Goal: Transaction & Acquisition: Subscribe to service/newsletter

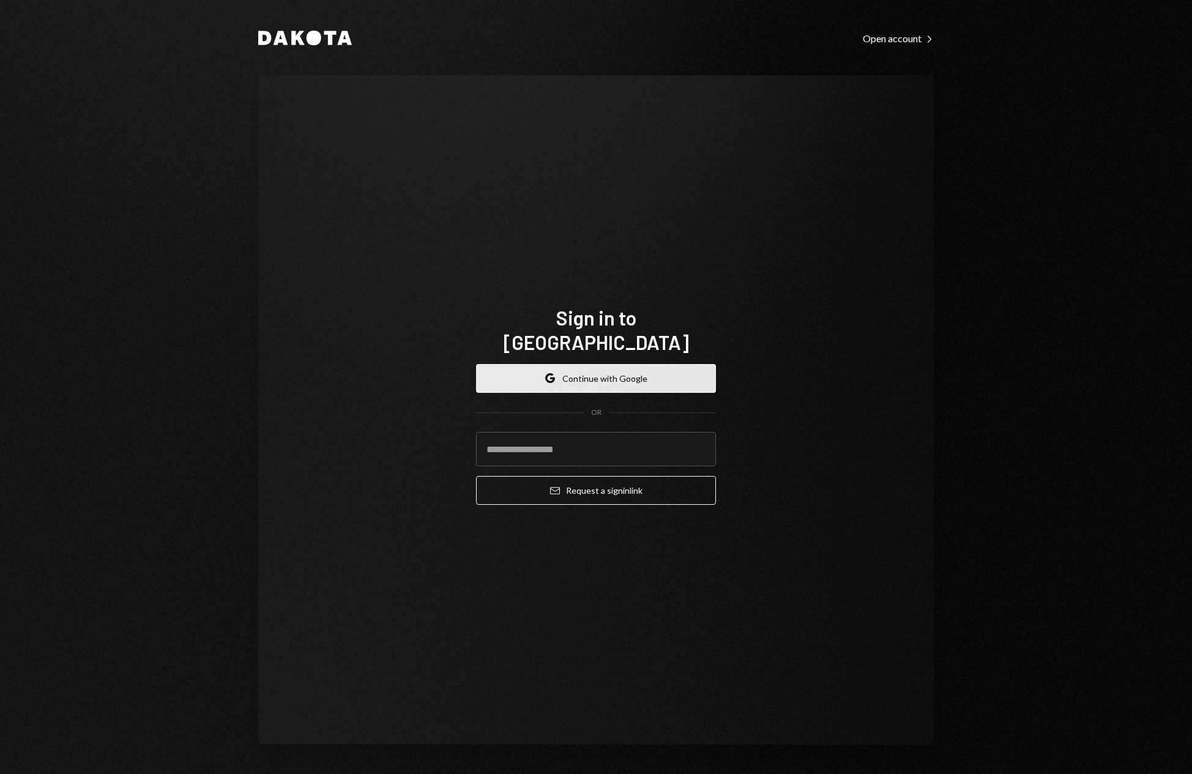
click at [611, 364] on button "Google Continue with Google" at bounding box center [596, 378] width 240 height 29
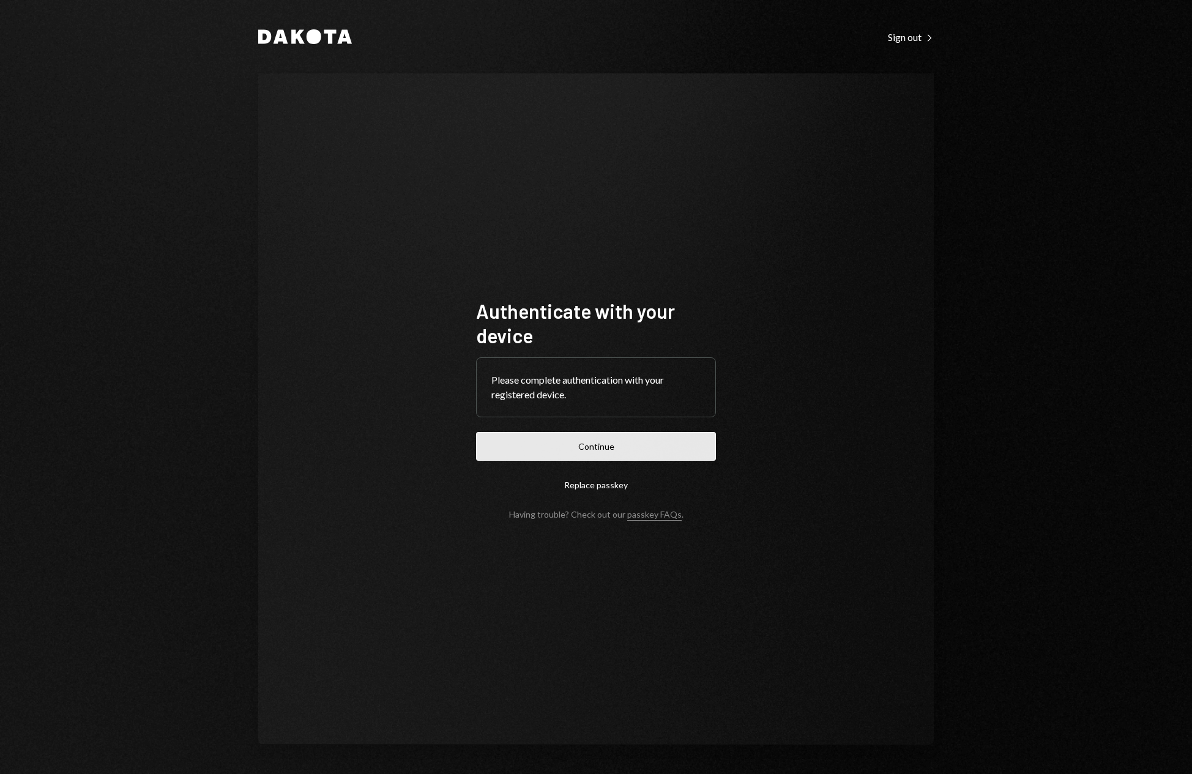
click at [630, 441] on button "Continue" at bounding box center [596, 446] width 240 height 29
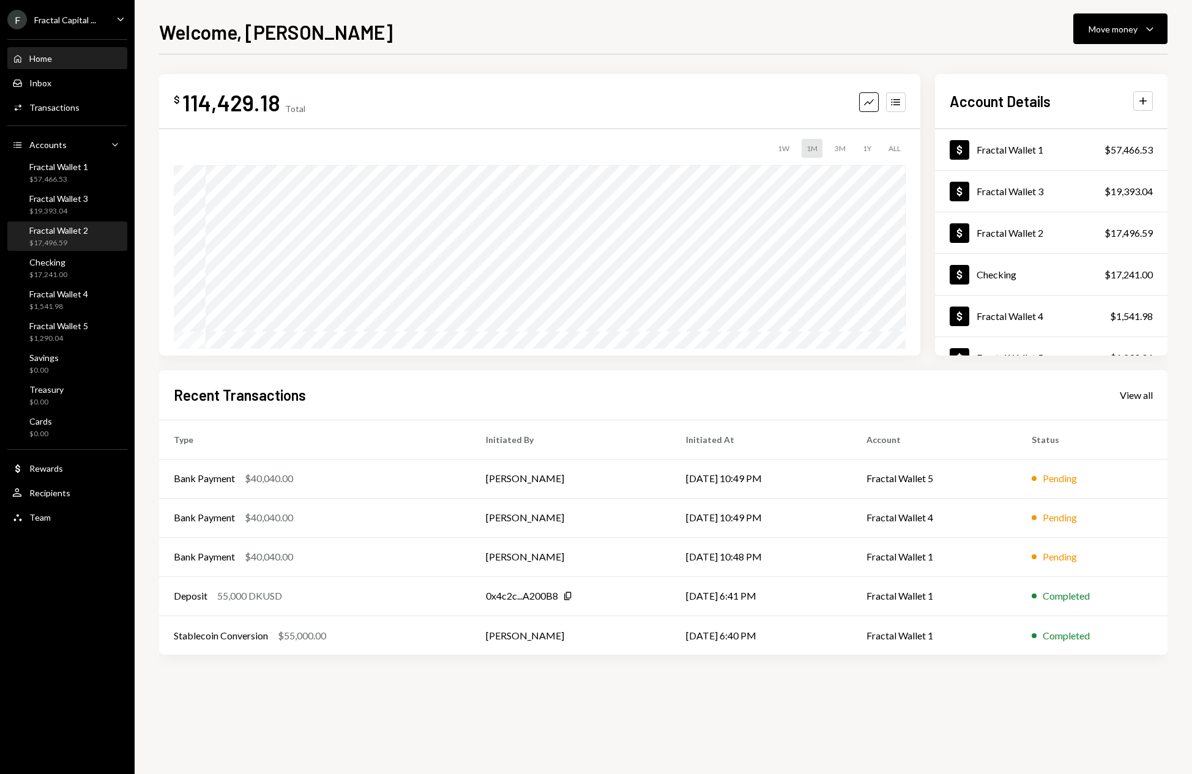
click at [96, 238] on div "Fractal Wallet 2 $17,496.59" at bounding box center [67, 236] width 110 height 23
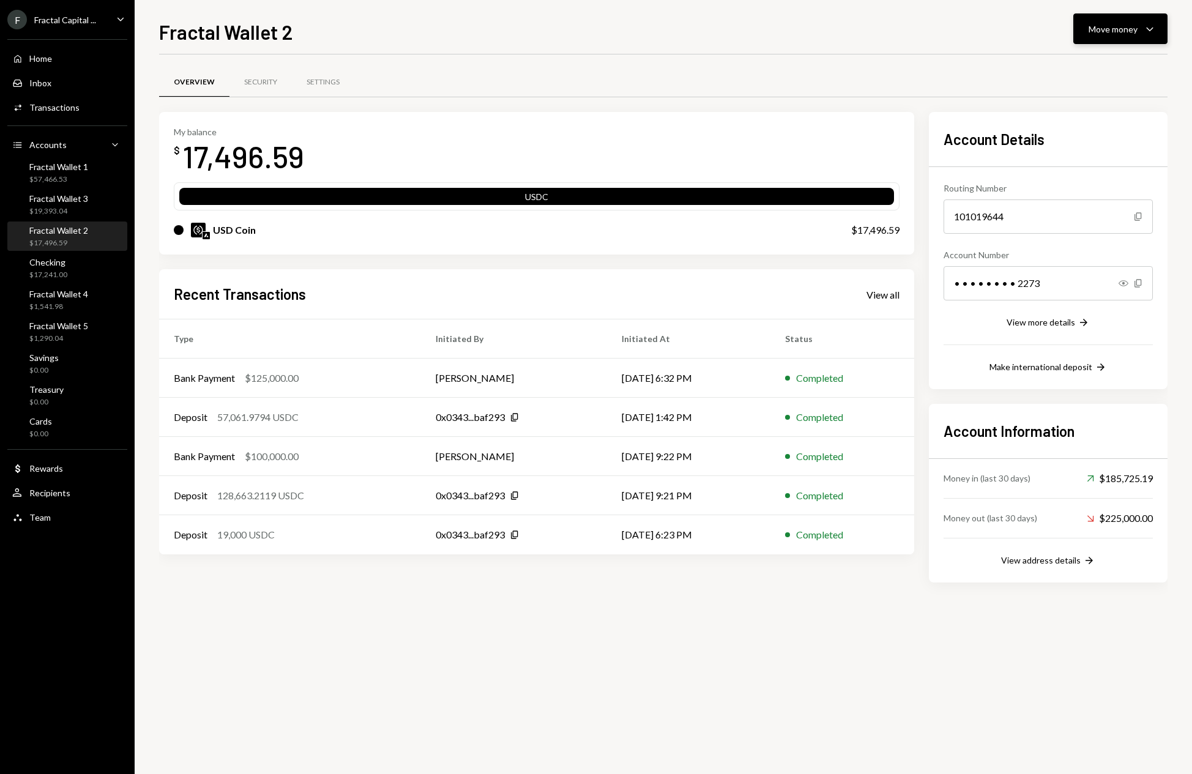
click at [1154, 26] on icon "Caret Down" at bounding box center [1149, 28] width 15 height 15
click at [1099, 117] on div "Deposit" at bounding box center [1110, 120] width 89 height 13
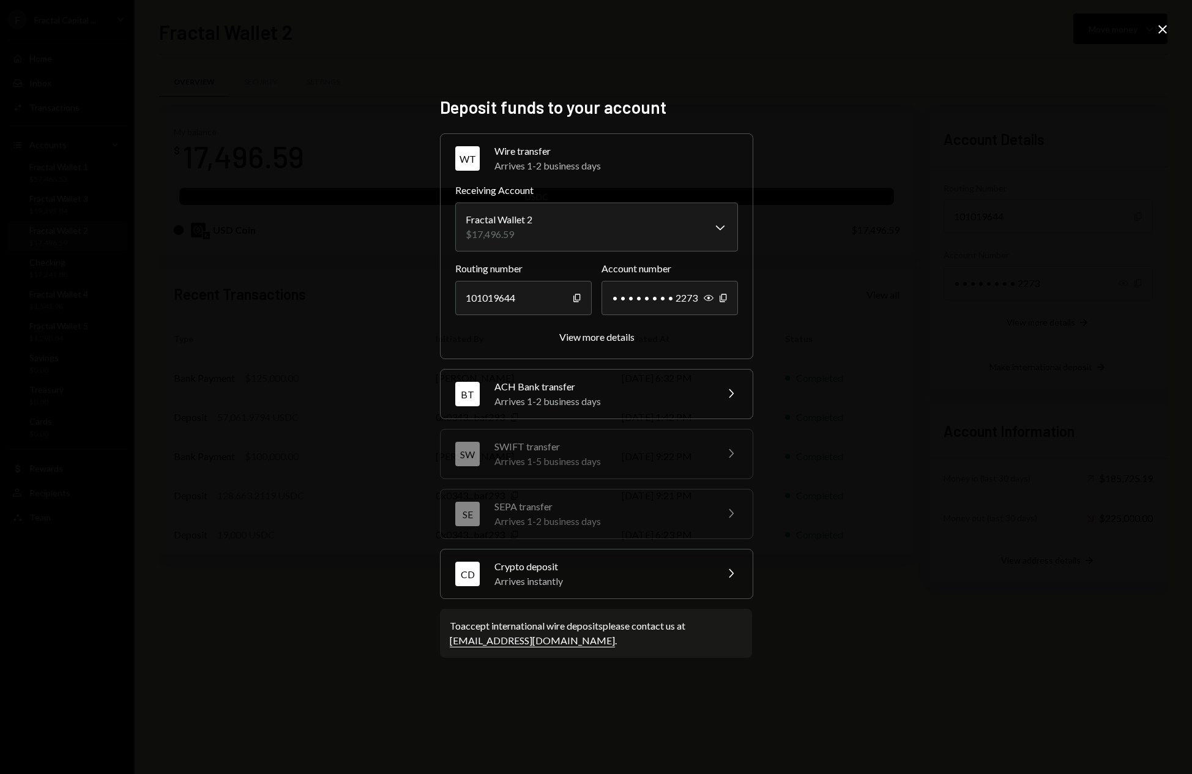
click at [587, 565] on div "Crypto deposit" at bounding box center [601, 566] width 214 height 15
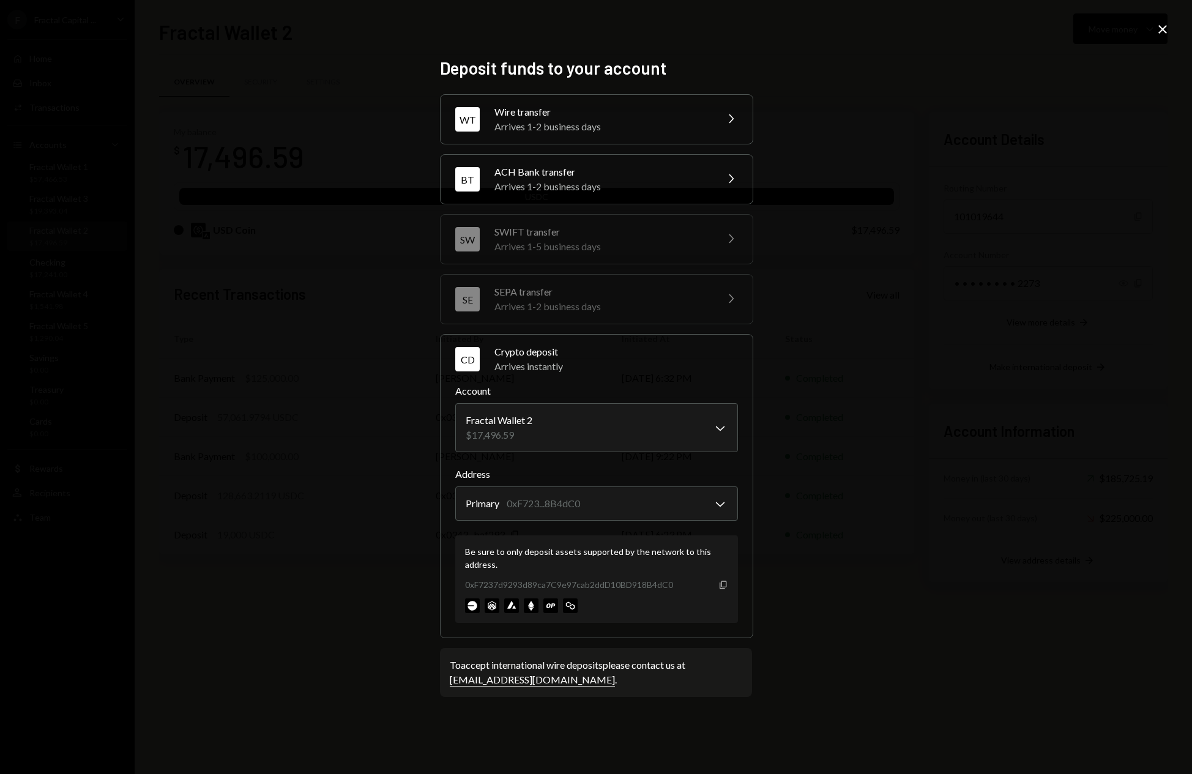
click at [722, 587] on icon "Copy" at bounding box center [723, 585] width 10 height 10
click at [1162, 29] on icon at bounding box center [1162, 29] width 9 height 9
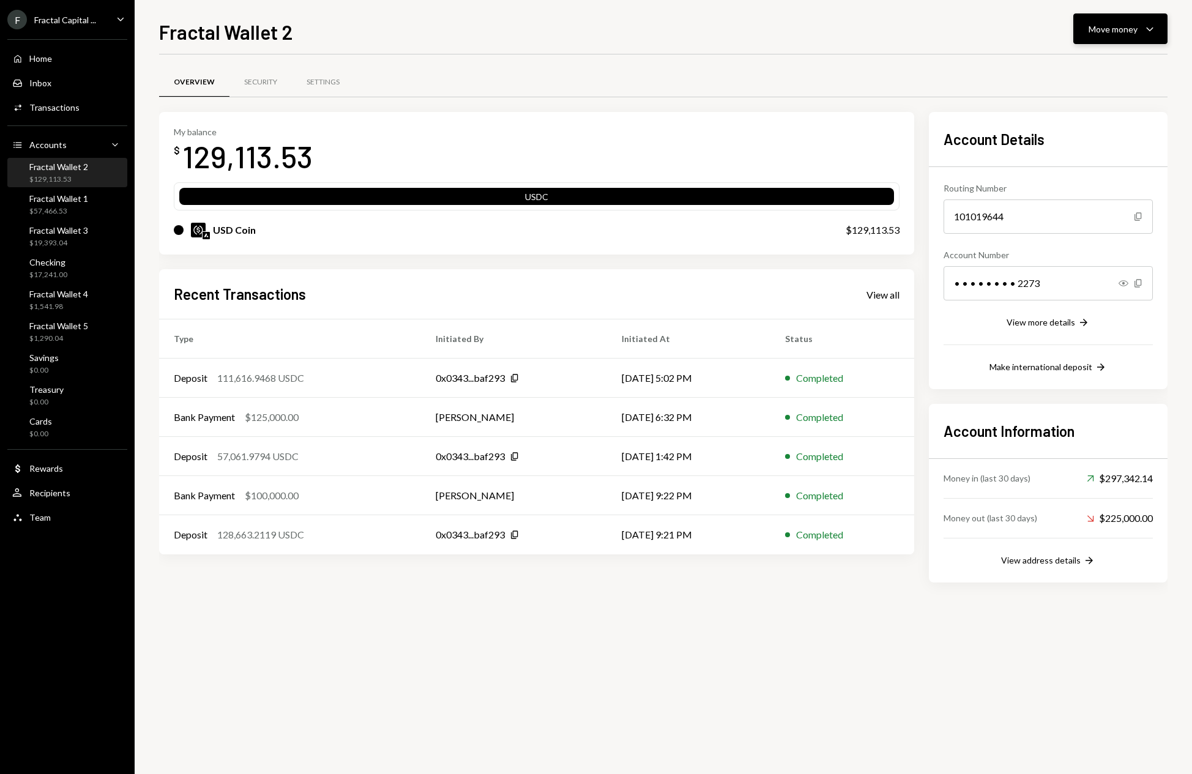
click at [1156, 26] on icon "Caret Down" at bounding box center [1149, 28] width 15 height 15
click at [1086, 59] on div "Send" at bounding box center [1110, 65] width 89 height 13
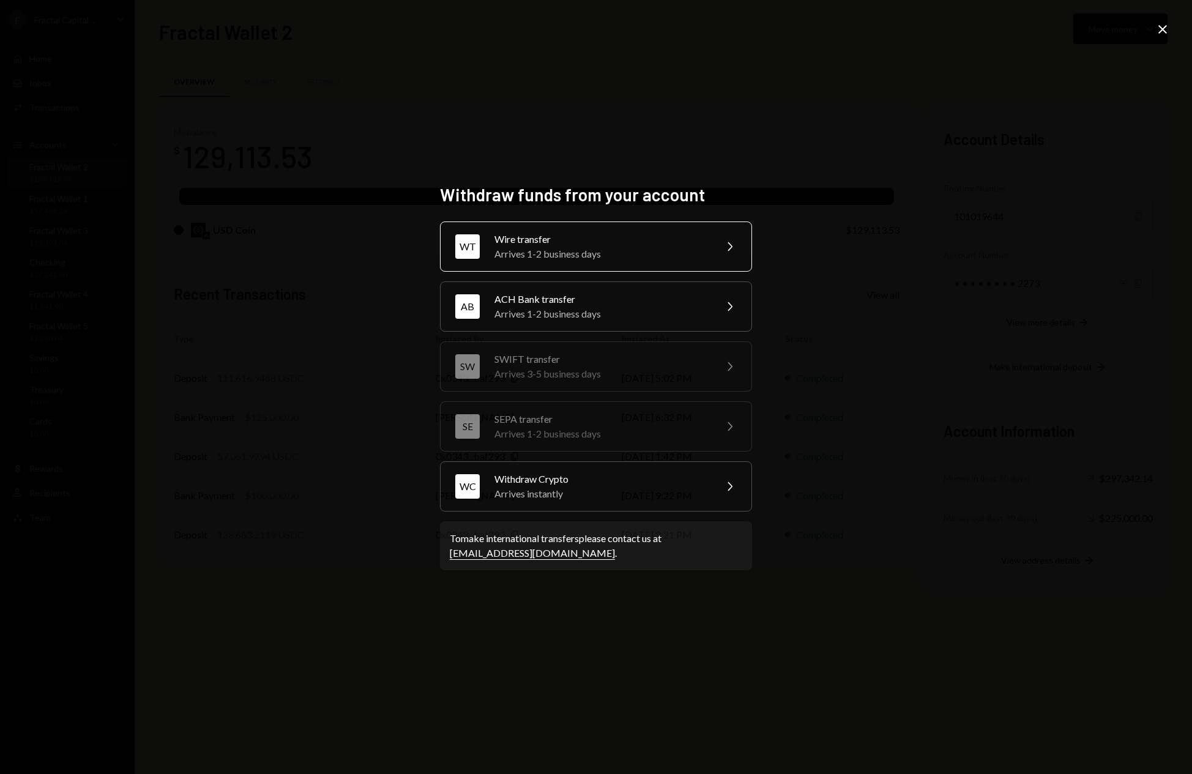
click at [636, 240] on div "Wire transfer" at bounding box center [600, 239] width 213 height 15
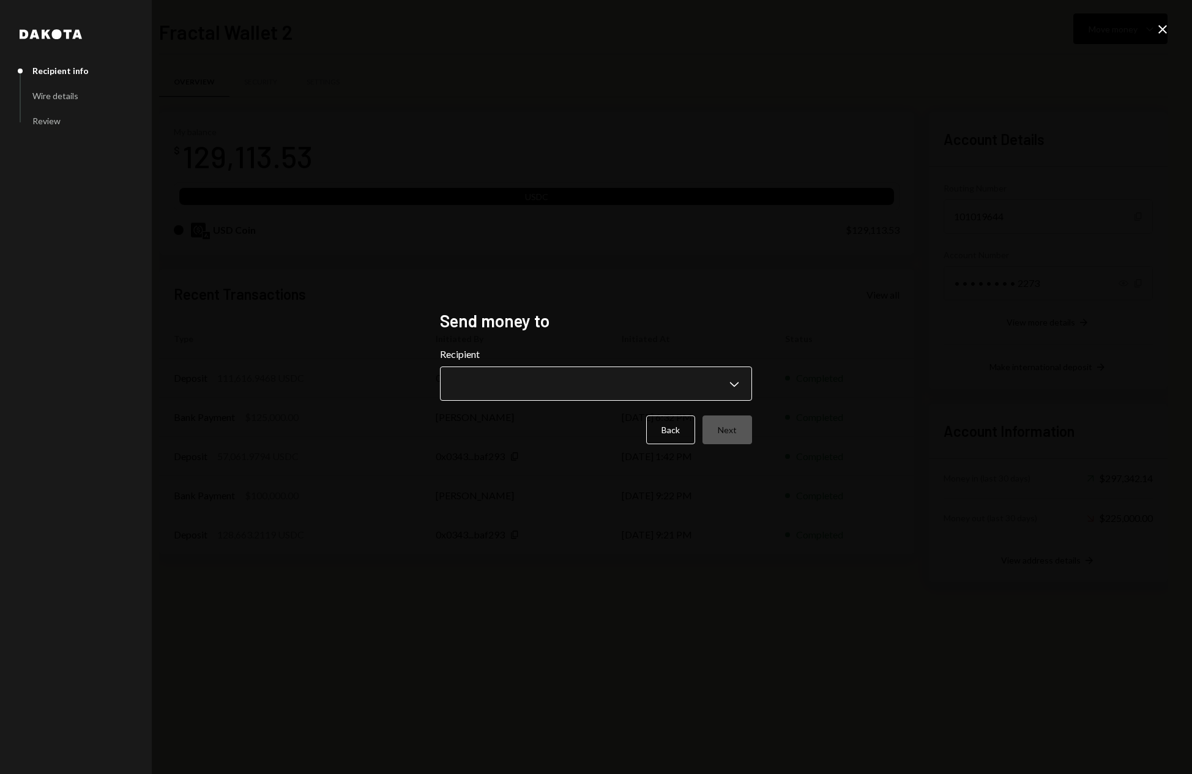
click at [633, 390] on body "F Fractal Capital ... Caret Down Home Home Inbox Inbox Activities Transactions …" at bounding box center [596, 387] width 1192 height 774
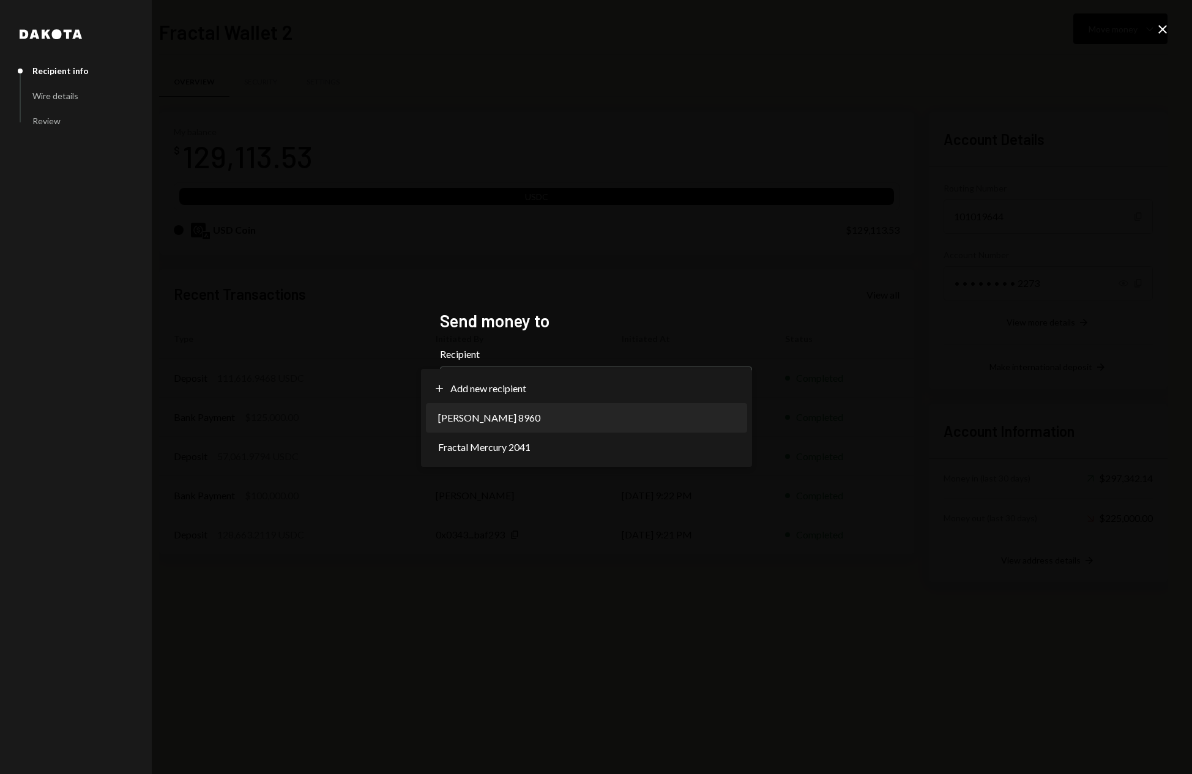
select select "**********"
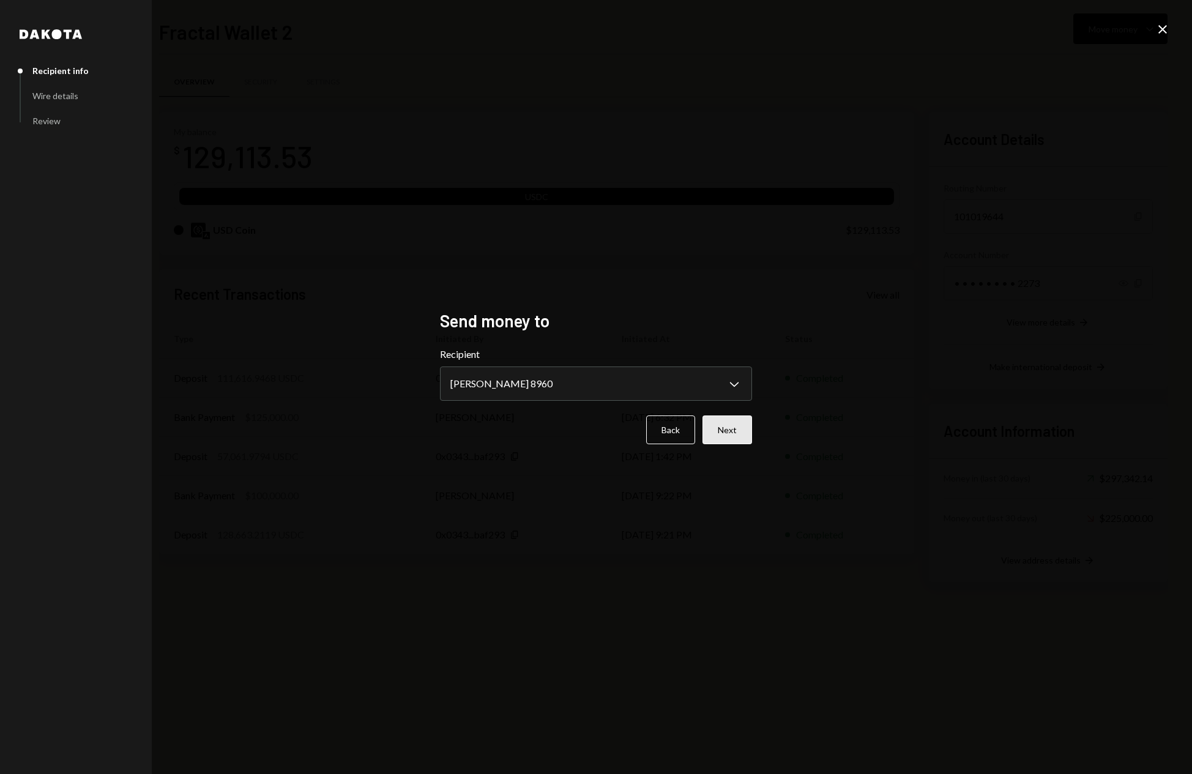
click at [717, 431] on button "Next" at bounding box center [727, 429] width 50 height 29
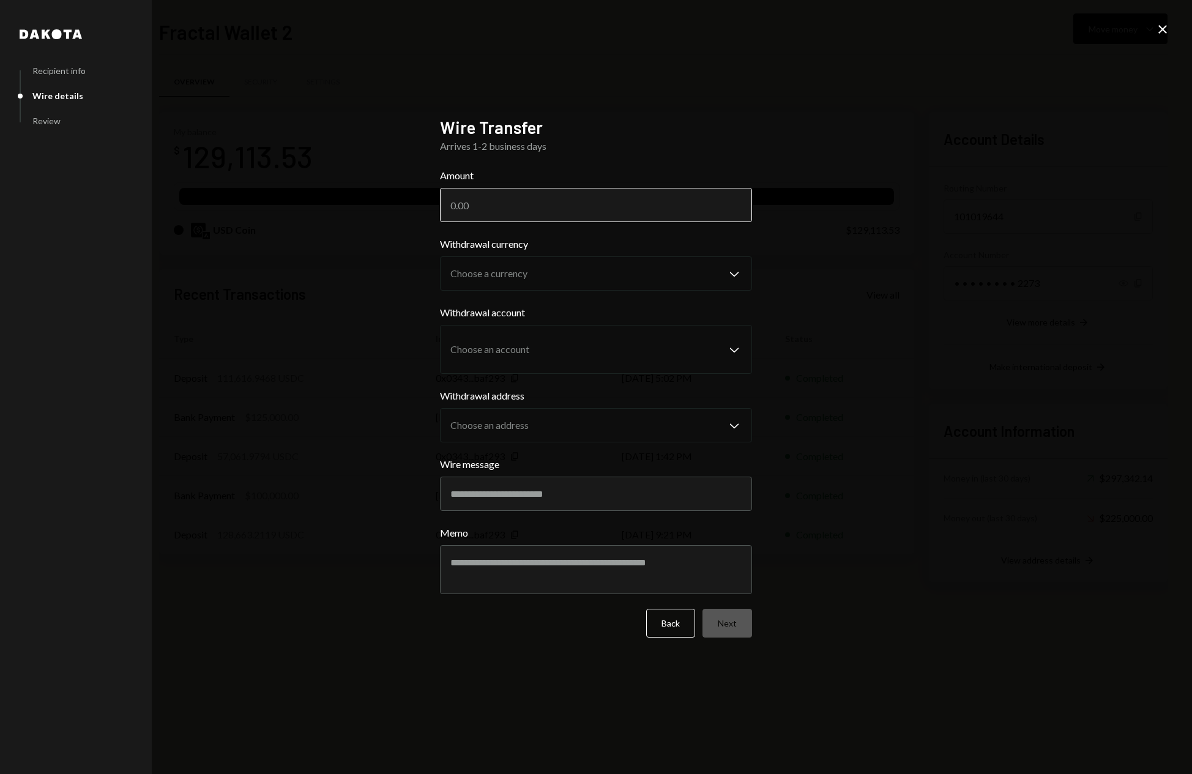
click at [537, 211] on input "Amount" at bounding box center [596, 205] width 312 height 34
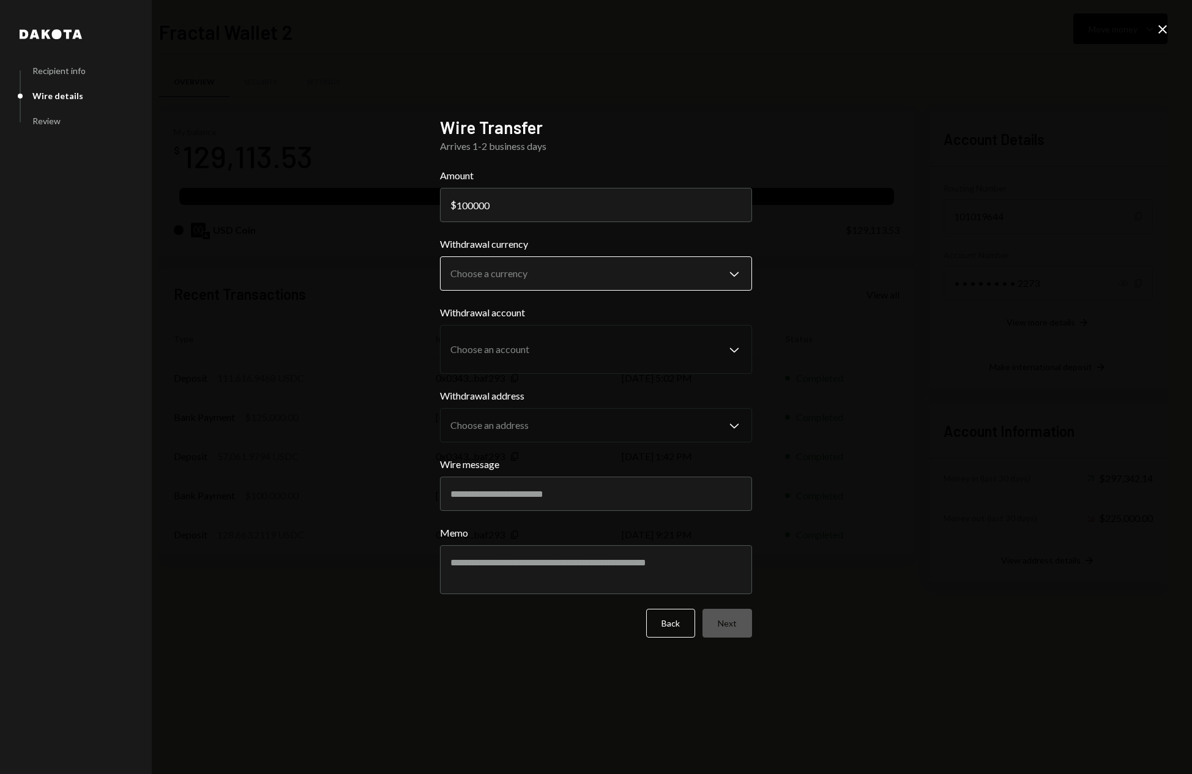
type input "100000"
click at [606, 274] on body "F Fractal Capital ... Caret Down Home Home Inbox Inbox Activities Transactions …" at bounding box center [596, 387] width 1192 height 774
select select "****"
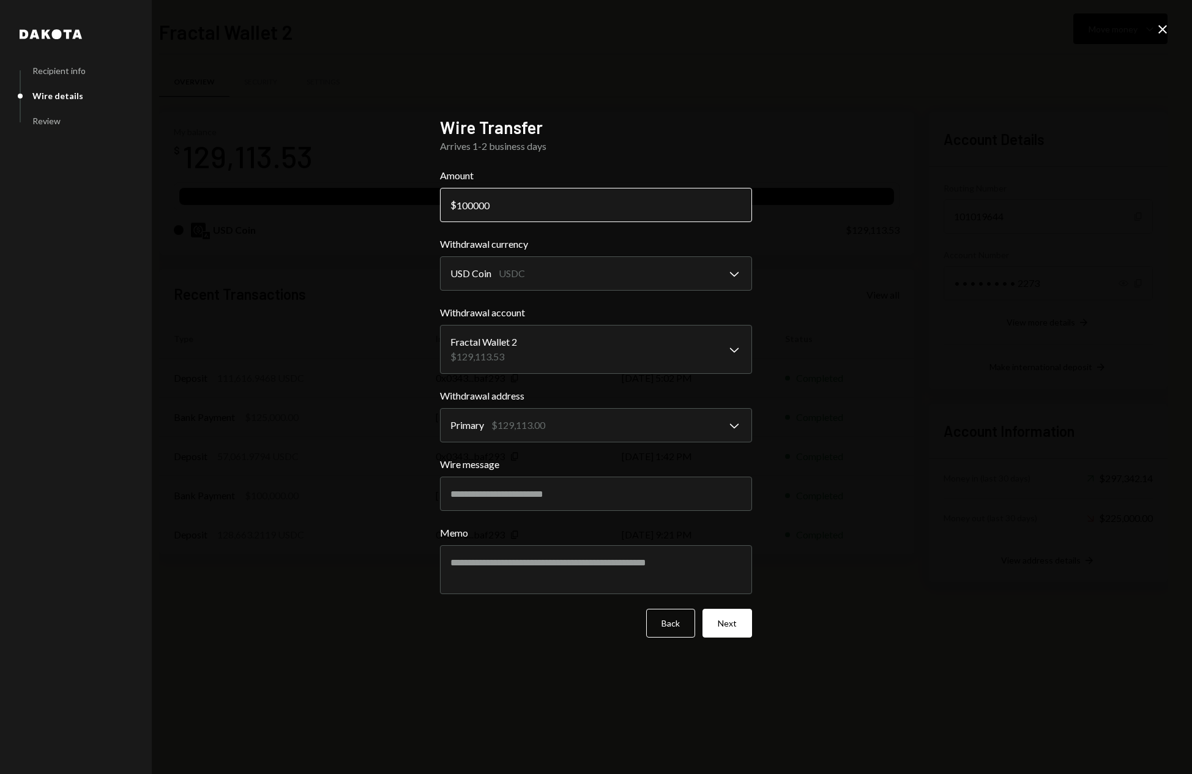
click at [464, 206] on input "100000" at bounding box center [596, 205] width 312 height 34
type input "120000"
click at [735, 628] on button "Next" at bounding box center [727, 623] width 50 height 29
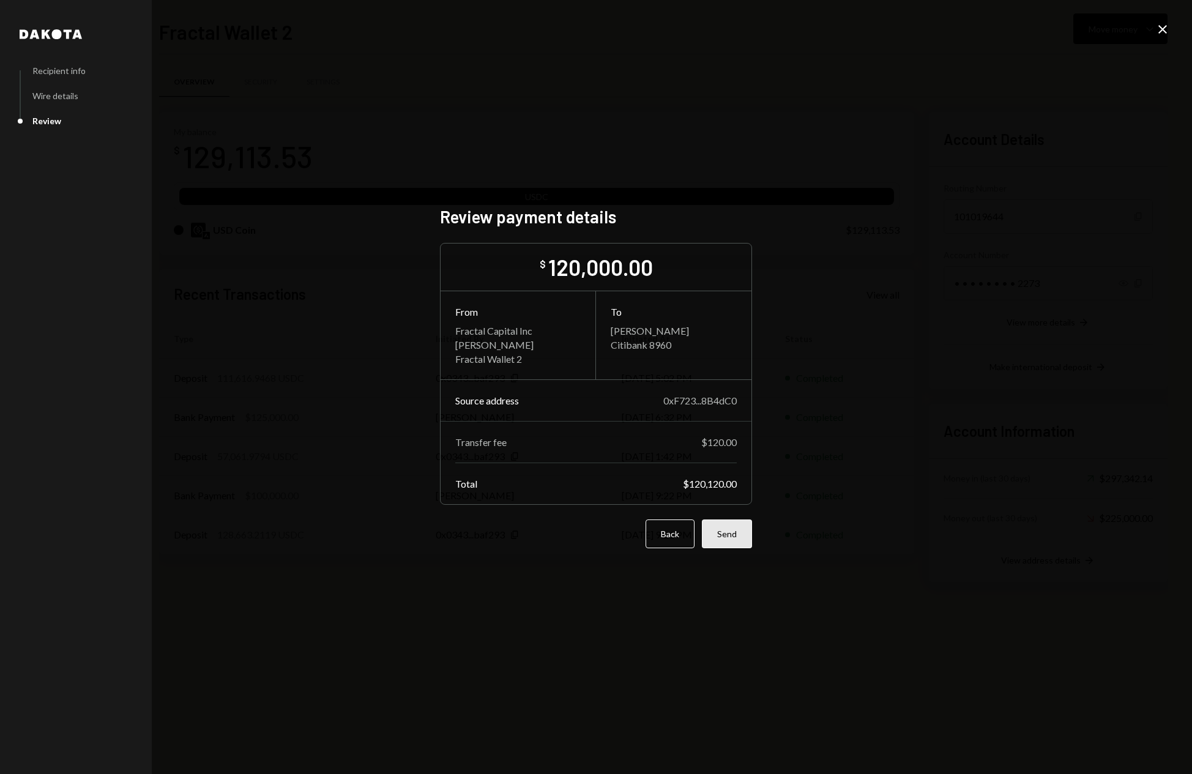
click at [734, 541] on button "Send" at bounding box center [727, 533] width 50 height 29
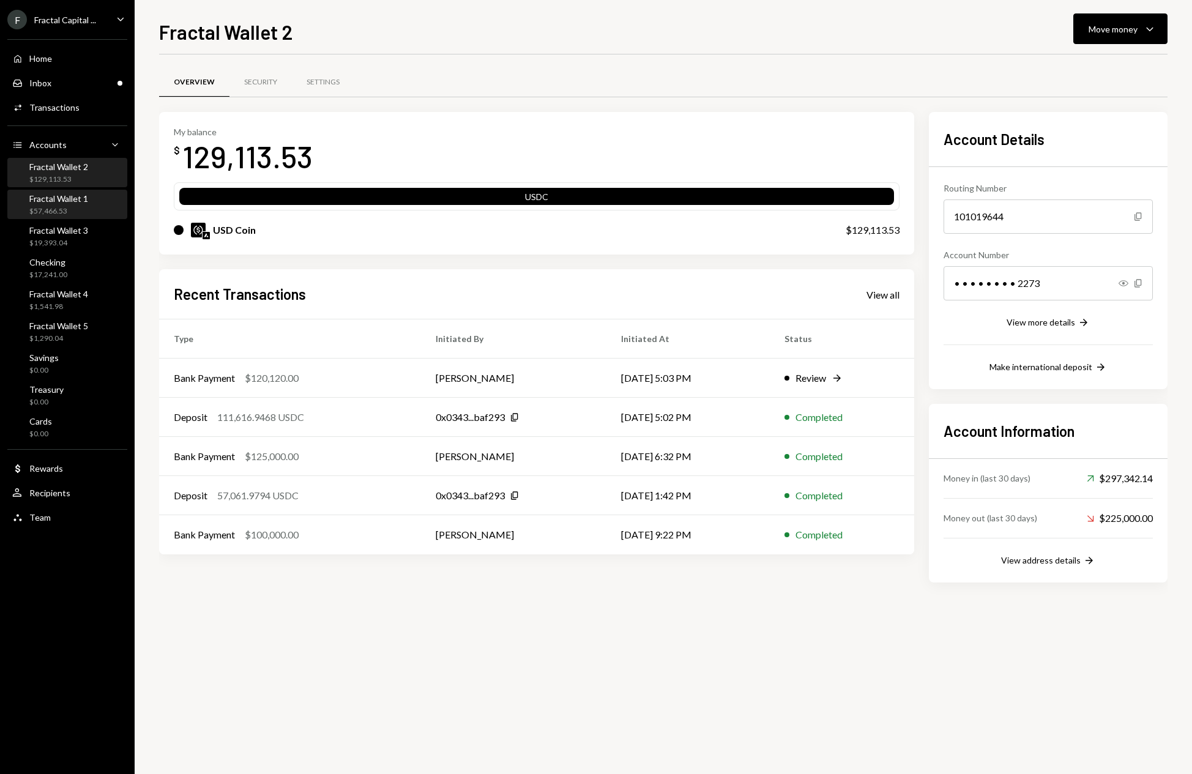
click at [87, 202] on div "Fractal Wallet 1" at bounding box center [58, 198] width 59 height 10
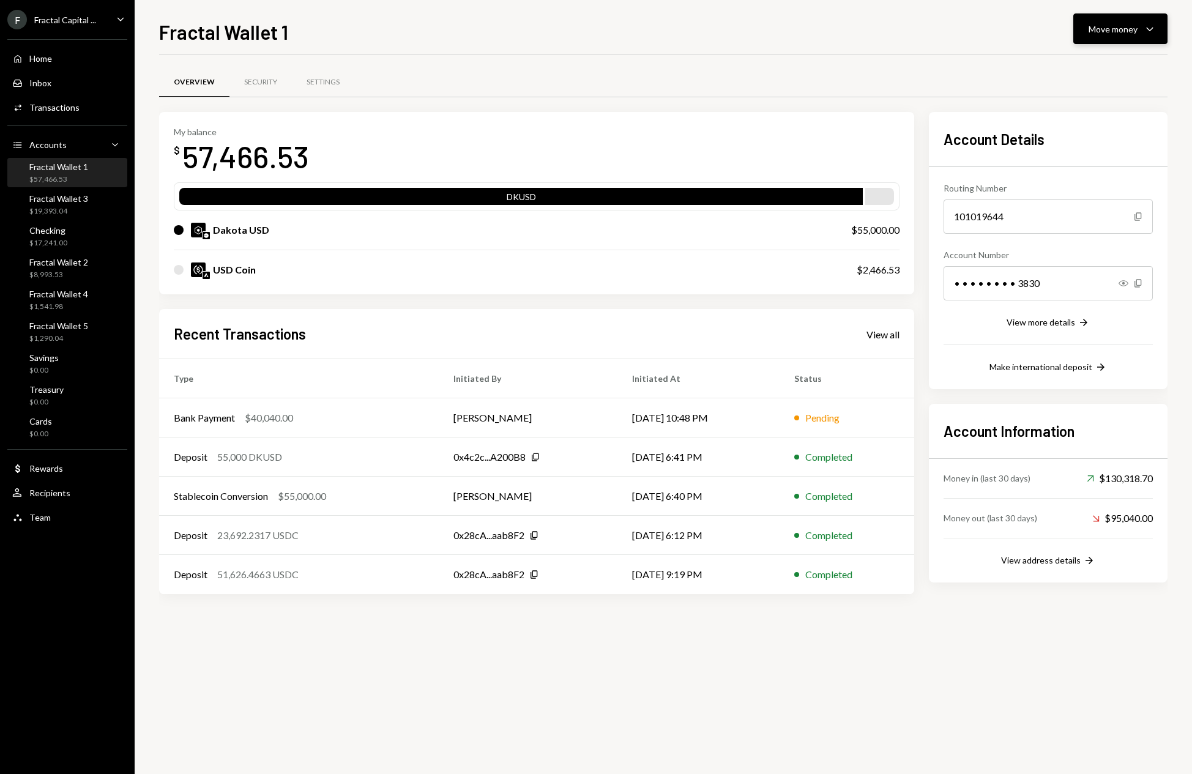
click at [1152, 29] on icon "button" at bounding box center [1149, 30] width 7 height 4
click at [1098, 119] on div "Deposit" at bounding box center [1110, 120] width 89 height 13
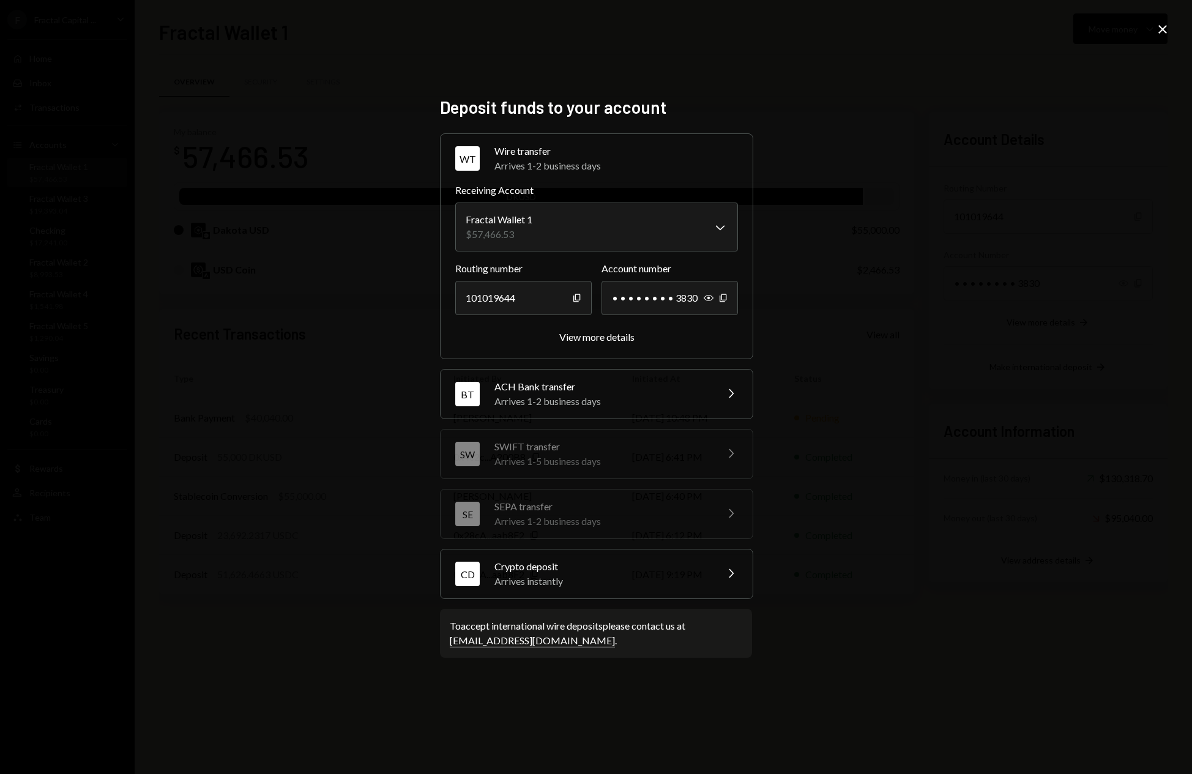
click at [633, 567] on div "Crypto deposit" at bounding box center [601, 566] width 214 height 15
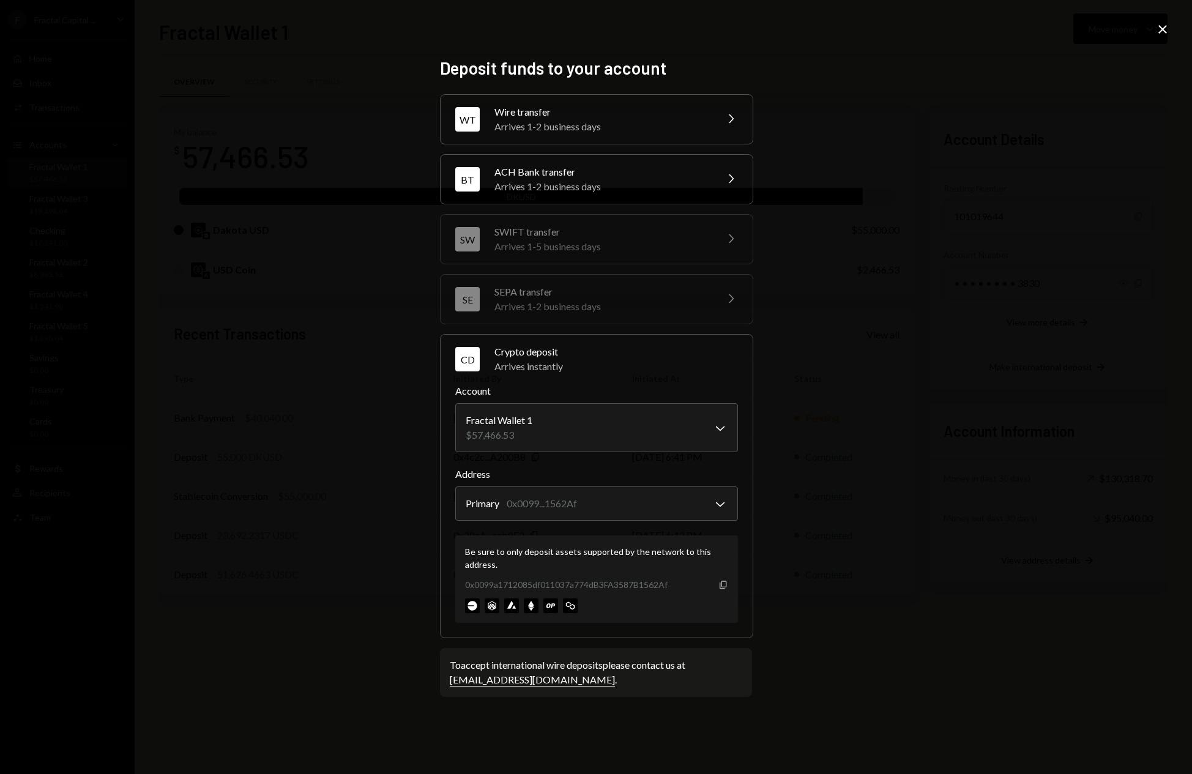
click at [723, 584] on icon "Copy" at bounding box center [723, 585] width 10 height 10
click at [721, 584] on icon "button" at bounding box center [723, 585] width 7 height 8
click at [1166, 31] on icon "Close" at bounding box center [1162, 29] width 15 height 15
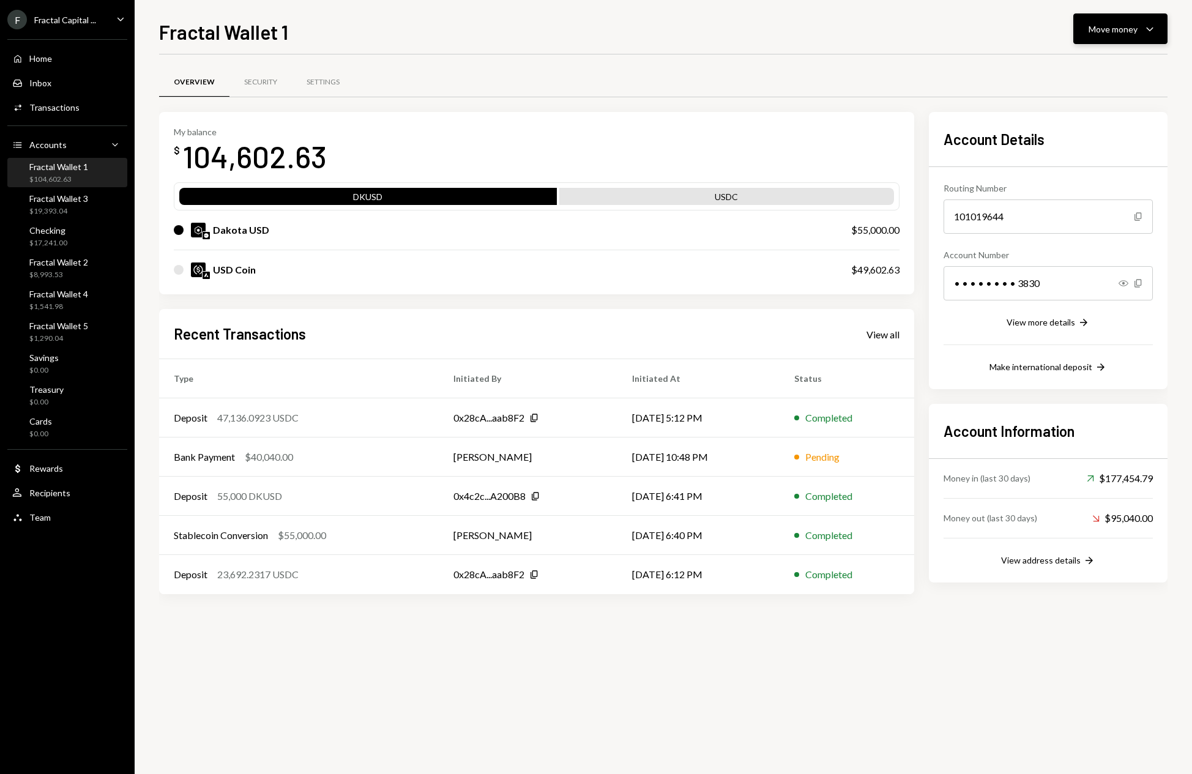
click at [1146, 33] on icon "Caret Down" at bounding box center [1149, 28] width 15 height 15
click at [1147, 32] on icon "Caret Down" at bounding box center [1149, 28] width 15 height 15
click at [100, 212] on div "Fractal Wallet 3 $19,393.04" at bounding box center [67, 204] width 110 height 23
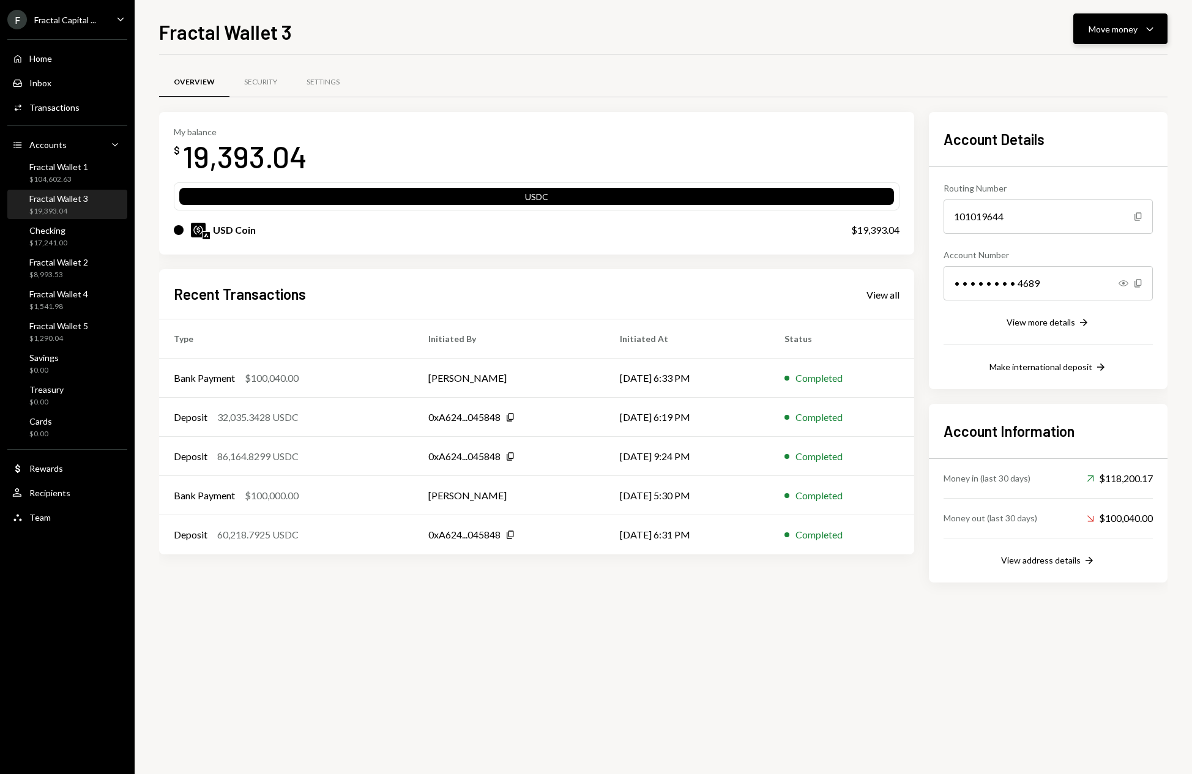
click at [1161, 27] on button "Move money Caret Down" at bounding box center [1120, 28] width 94 height 31
click at [1120, 115] on div "Deposit" at bounding box center [1110, 120] width 89 height 13
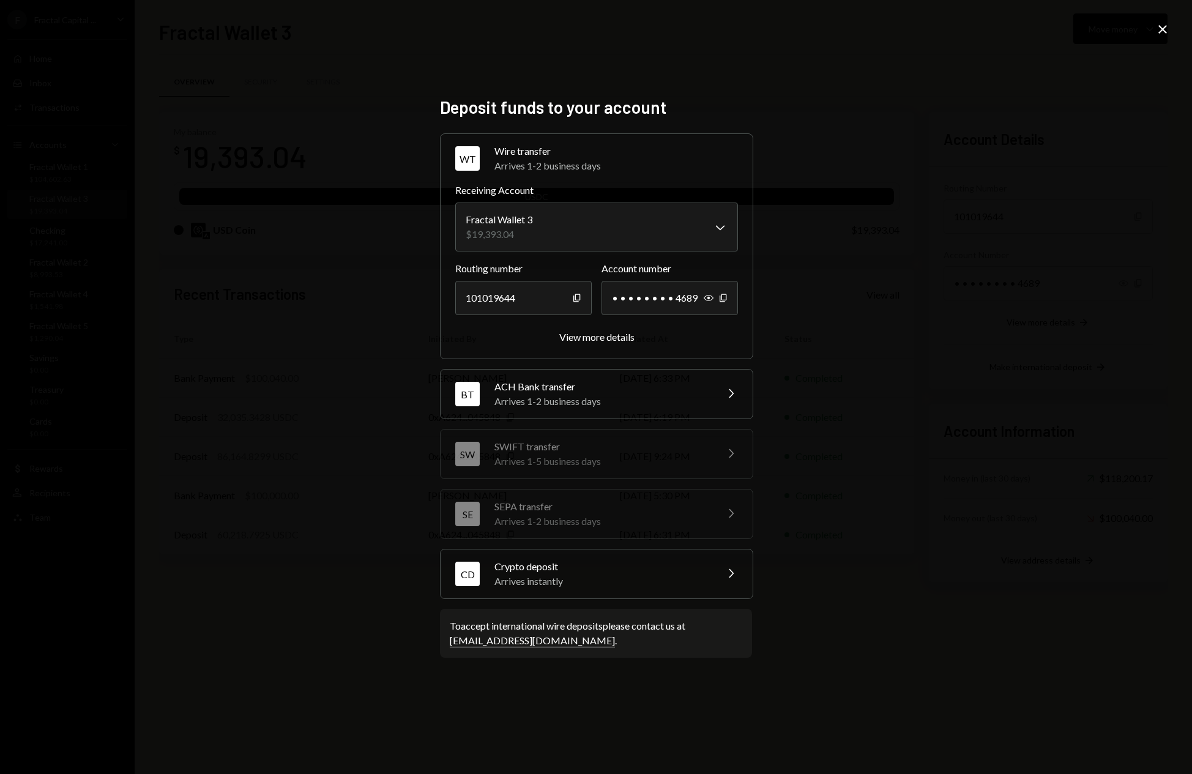
click at [670, 569] on div "Crypto deposit" at bounding box center [601, 566] width 214 height 15
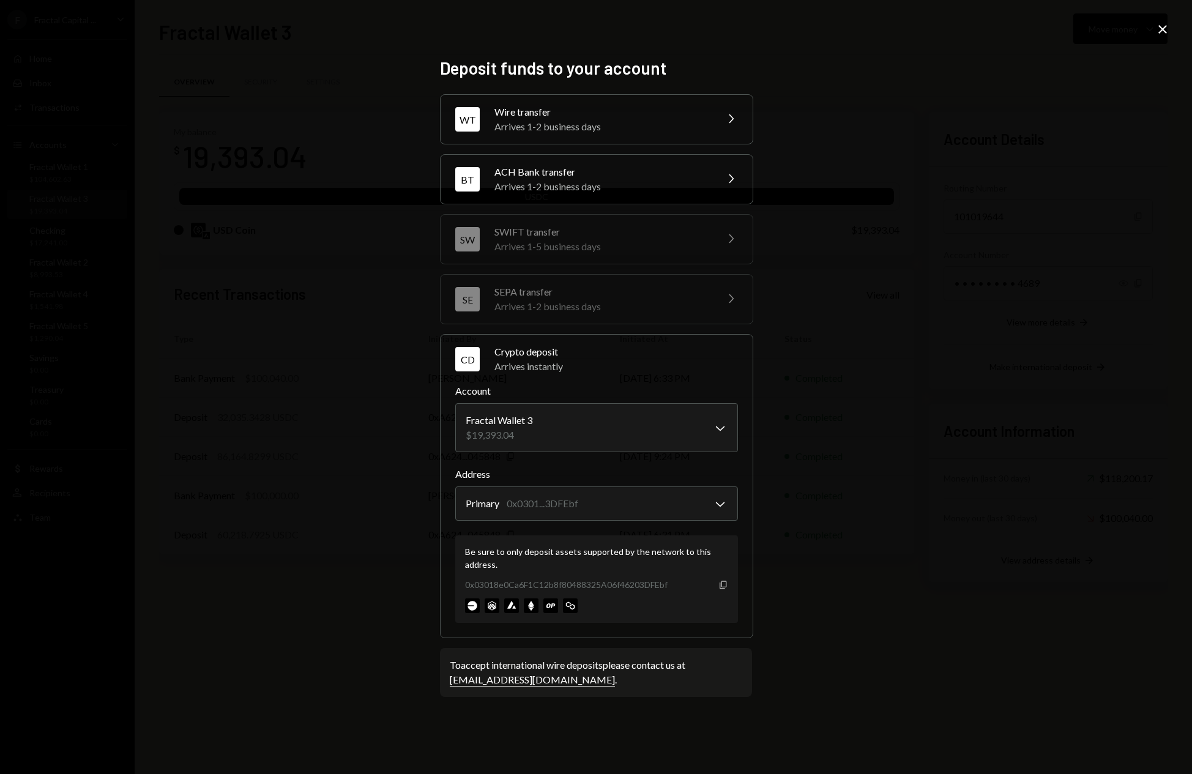
click at [721, 589] on icon "Copy" at bounding box center [723, 585] width 10 height 10
click at [1164, 27] on icon at bounding box center [1162, 29] width 9 height 9
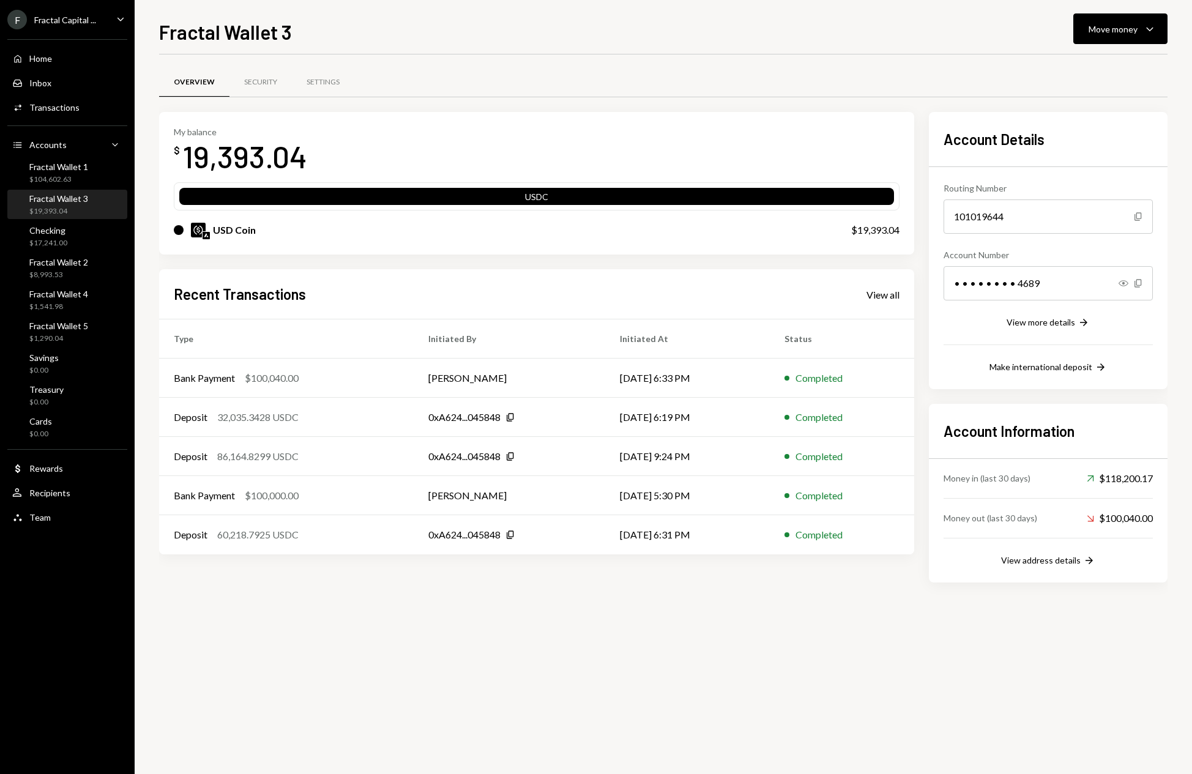
click at [454, 692] on div "Overview Security Settings My balance $ 19,393.04 USDC USD Coin $19,393.04 Rece…" at bounding box center [663, 414] width 1008 height 720
click at [1107, 31] on div "Move money" at bounding box center [1112, 29] width 49 height 13
click at [1087, 56] on div "Withdraw Send" at bounding box center [1101, 66] width 122 height 28
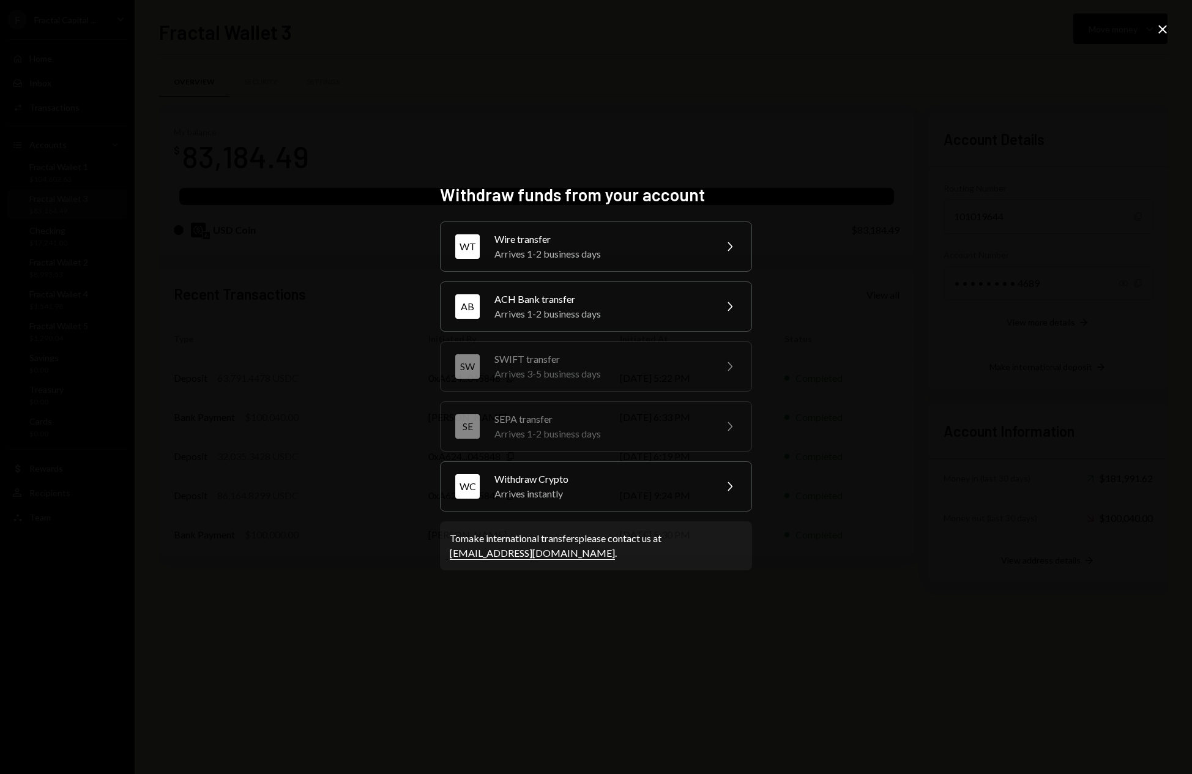
click at [605, 239] on div "Wire transfer" at bounding box center [600, 239] width 213 height 15
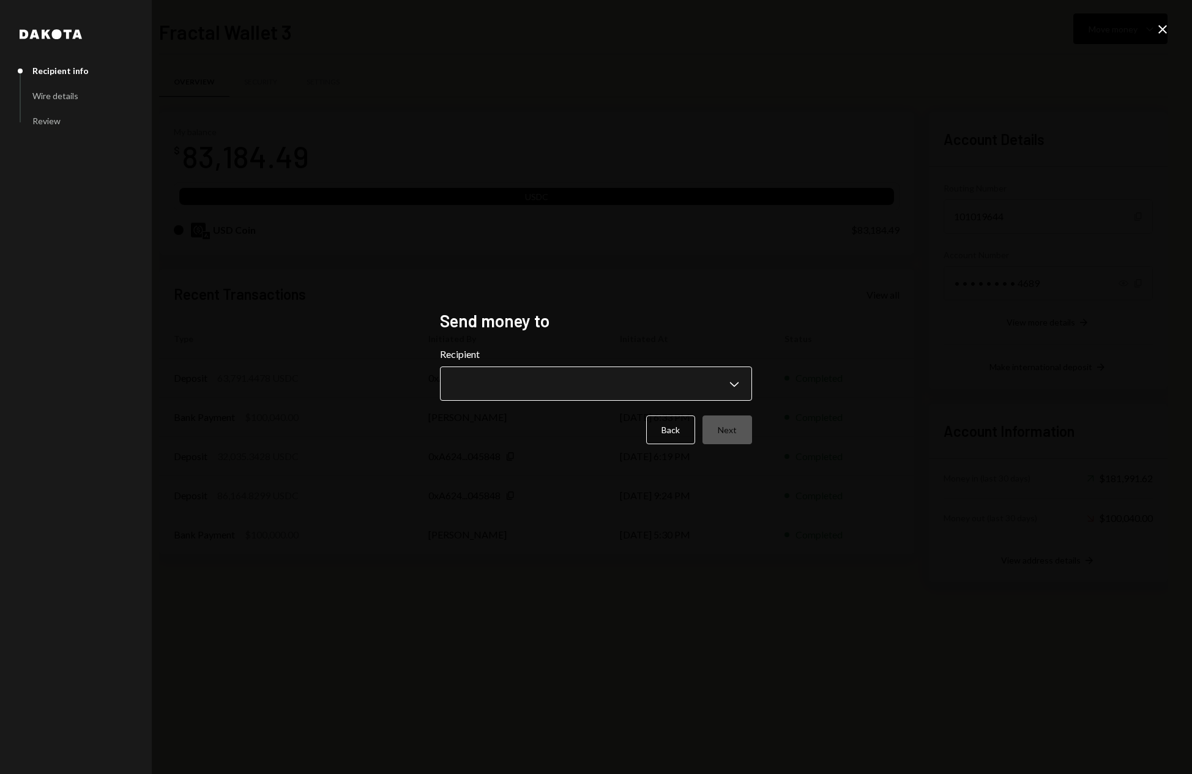
click at [587, 381] on body "F Fractal Capital ... Caret Down Home Home Inbox Inbox Activities Transactions …" at bounding box center [596, 387] width 1192 height 774
click at [672, 418] on button "Back" at bounding box center [670, 429] width 49 height 29
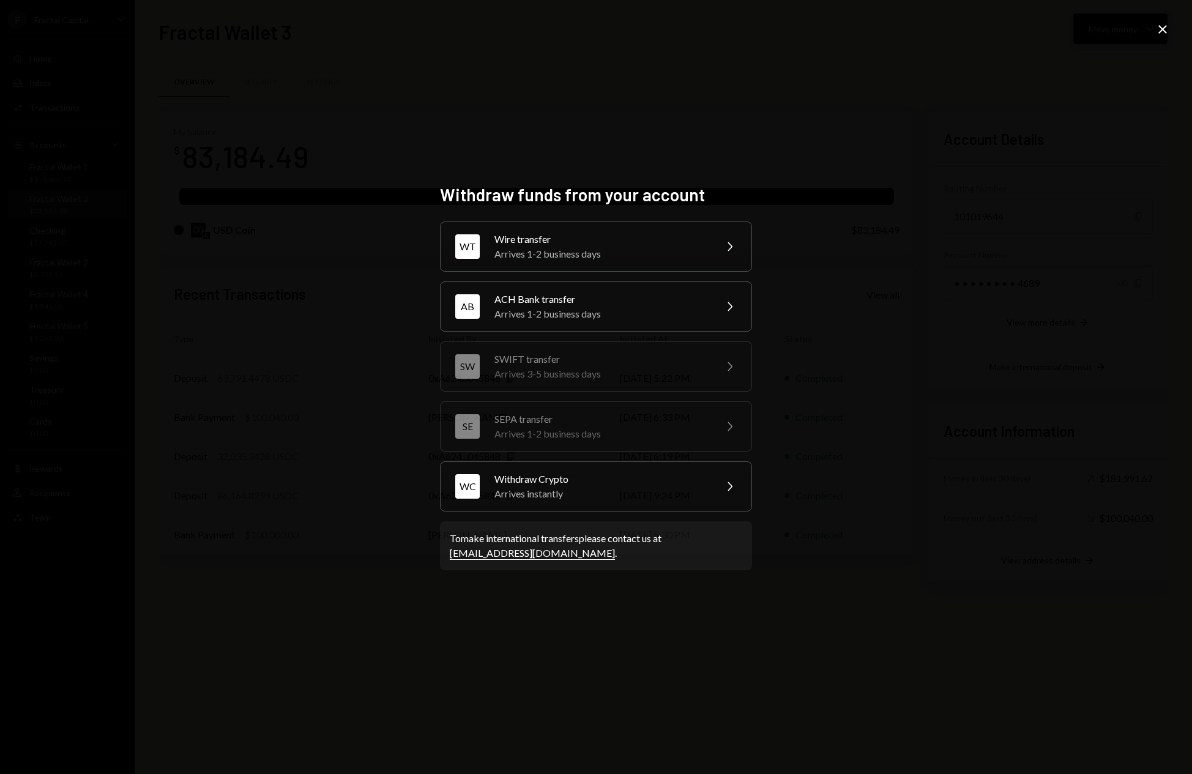
click at [1160, 32] on icon at bounding box center [1162, 29] width 9 height 9
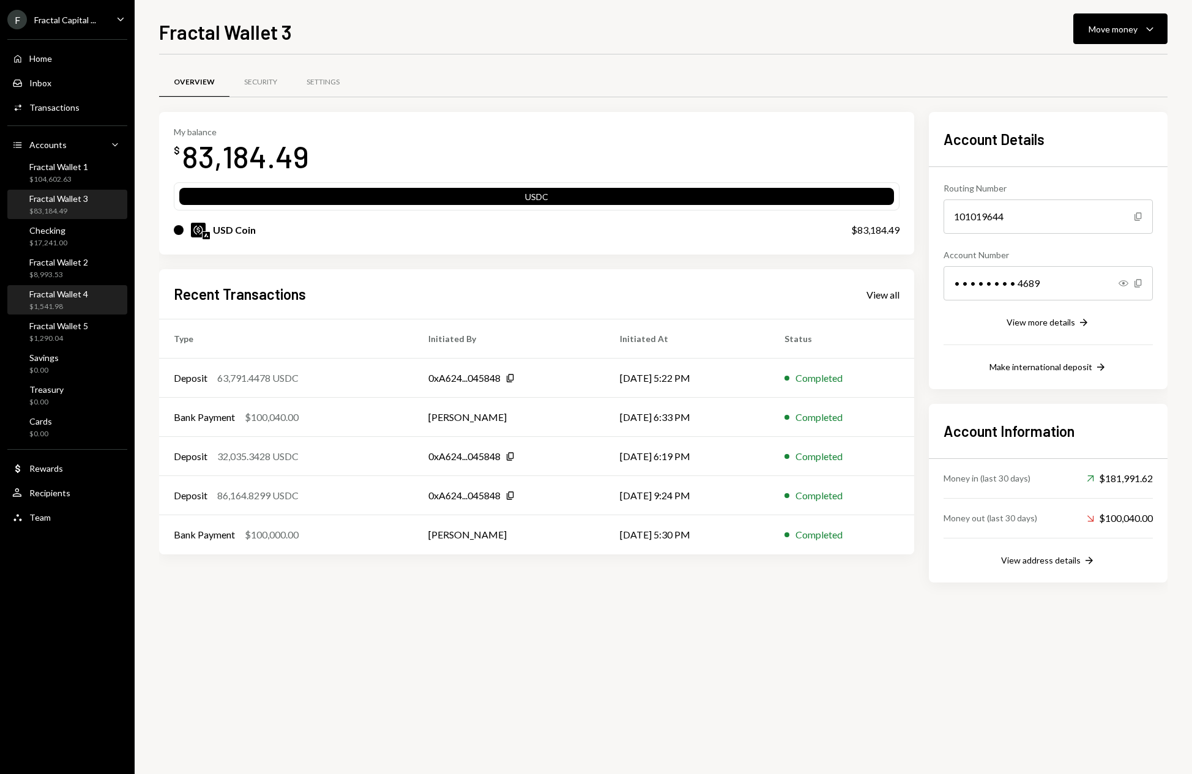
click at [65, 305] on div "$1,541.98" at bounding box center [58, 307] width 59 height 10
click at [1129, 31] on div "Move money" at bounding box center [1112, 29] width 49 height 13
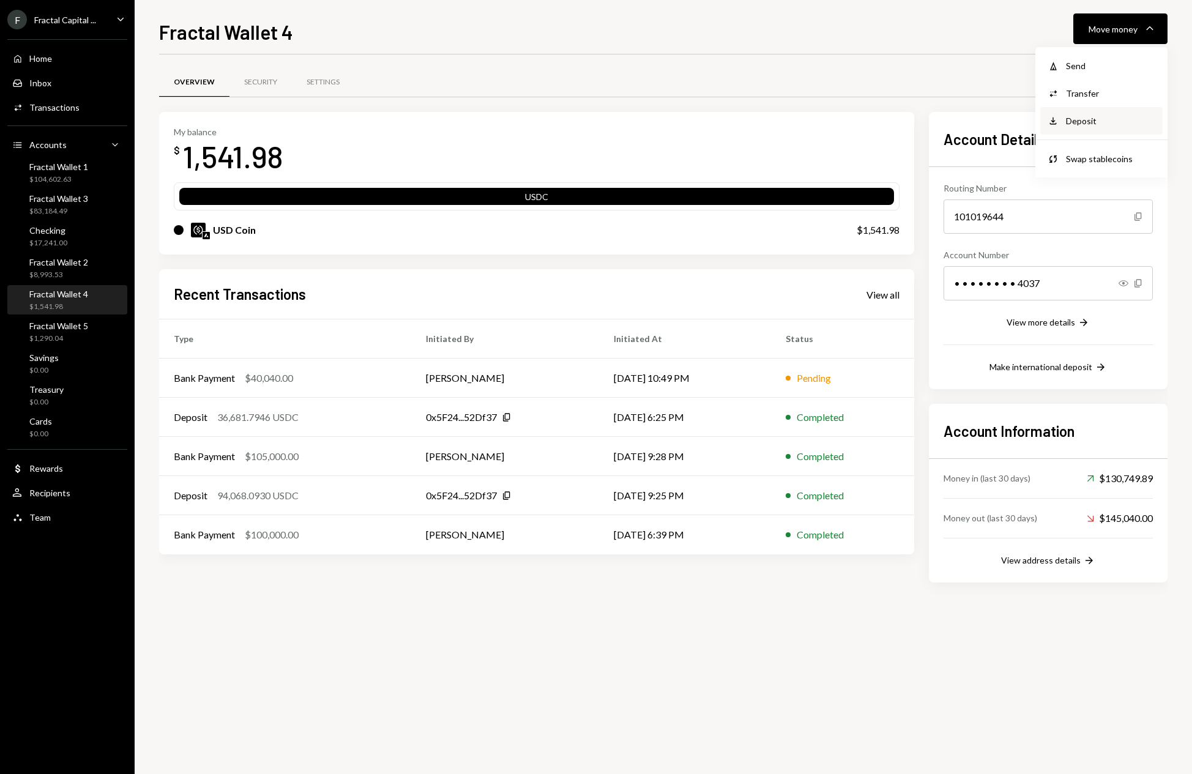
click at [1085, 111] on div "Deposit Deposit" at bounding box center [1101, 121] width 122 height 28
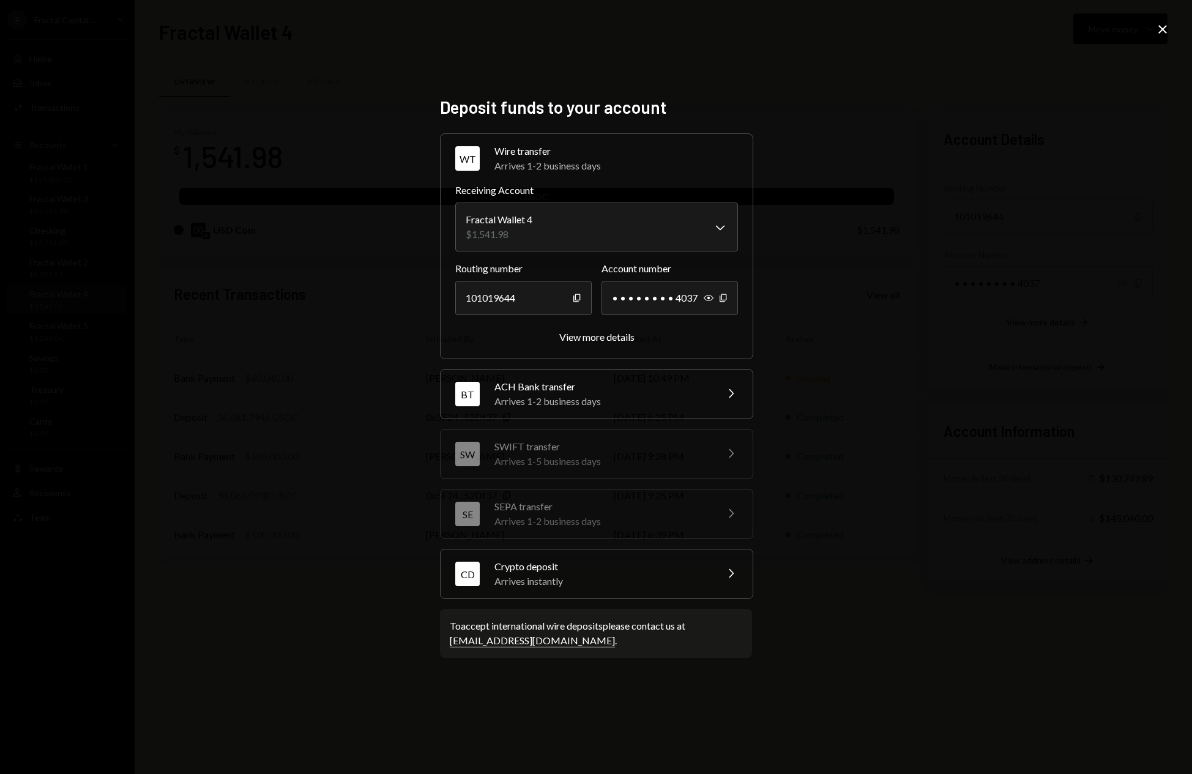
click at [709, 579] on div "CD Crypto deposit Arrives instantly Chevron Right" at bounding box center [597, 573] width 312 height 49
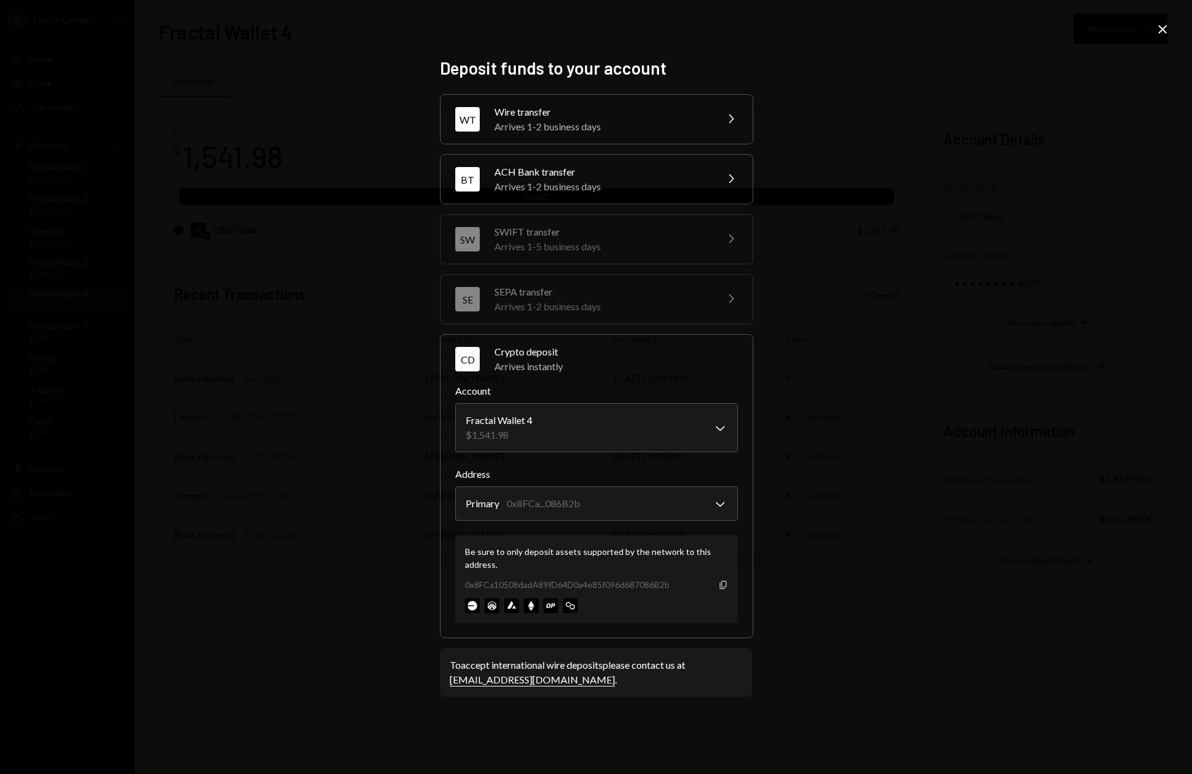
click at [726, 586] on icon "button" at bounding box center [723, 585] width 7 height 8
click at [1163, 29] on icon at bounding box center [1162, 29] width 9 height 9
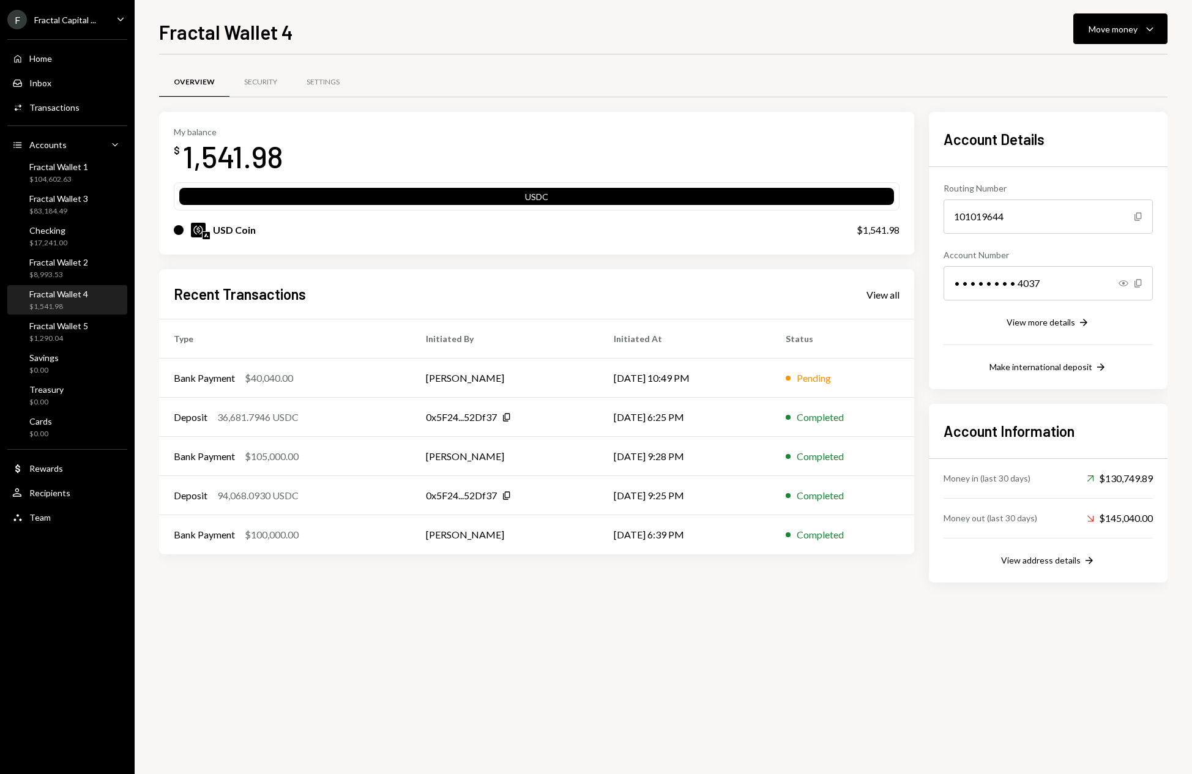
click at [643, 645] on div "Overview Security Settings My balance $ 1,541.98 USDC USD Coin $1,541.98 Recent…" at bounding box center [663, 414] width 1008 height 720
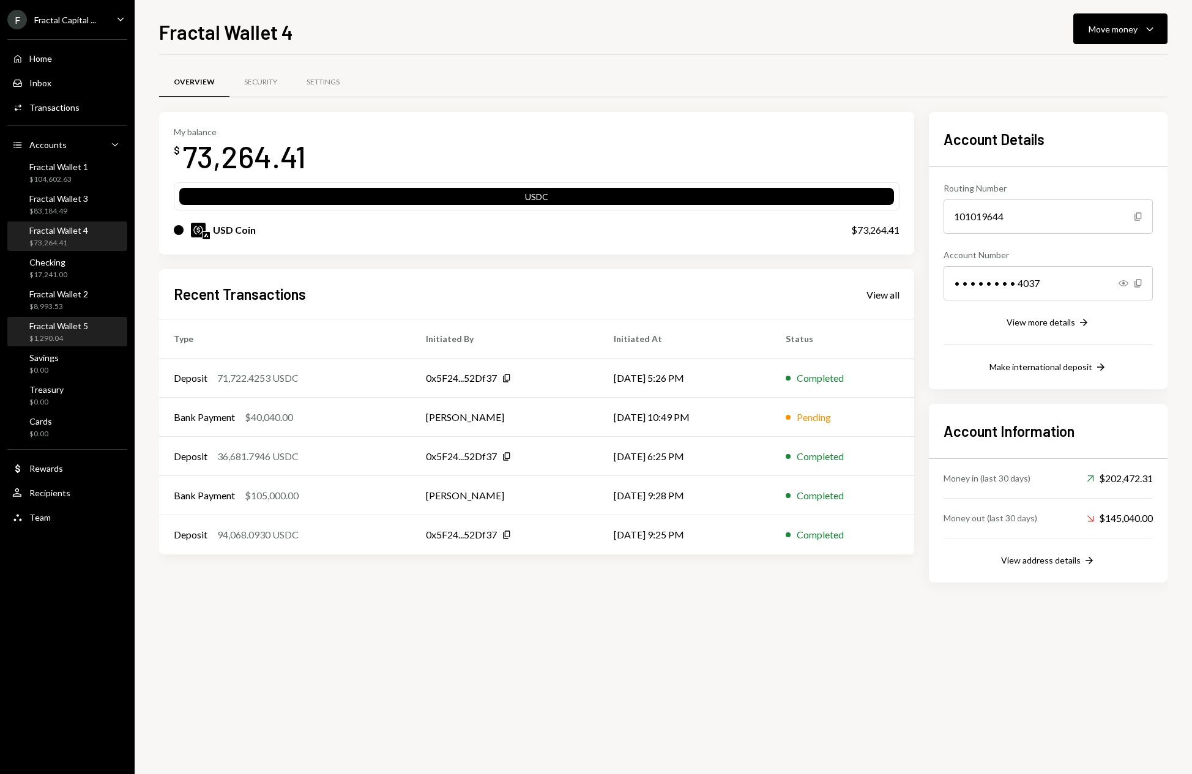
click at [70, 337] on div "$1,290.04" at bounding box center [58, 338] width 59 height 10
click at [1153, 27] on icon "Caret Down" at bounding box center [1149, 28] width 15 height 15
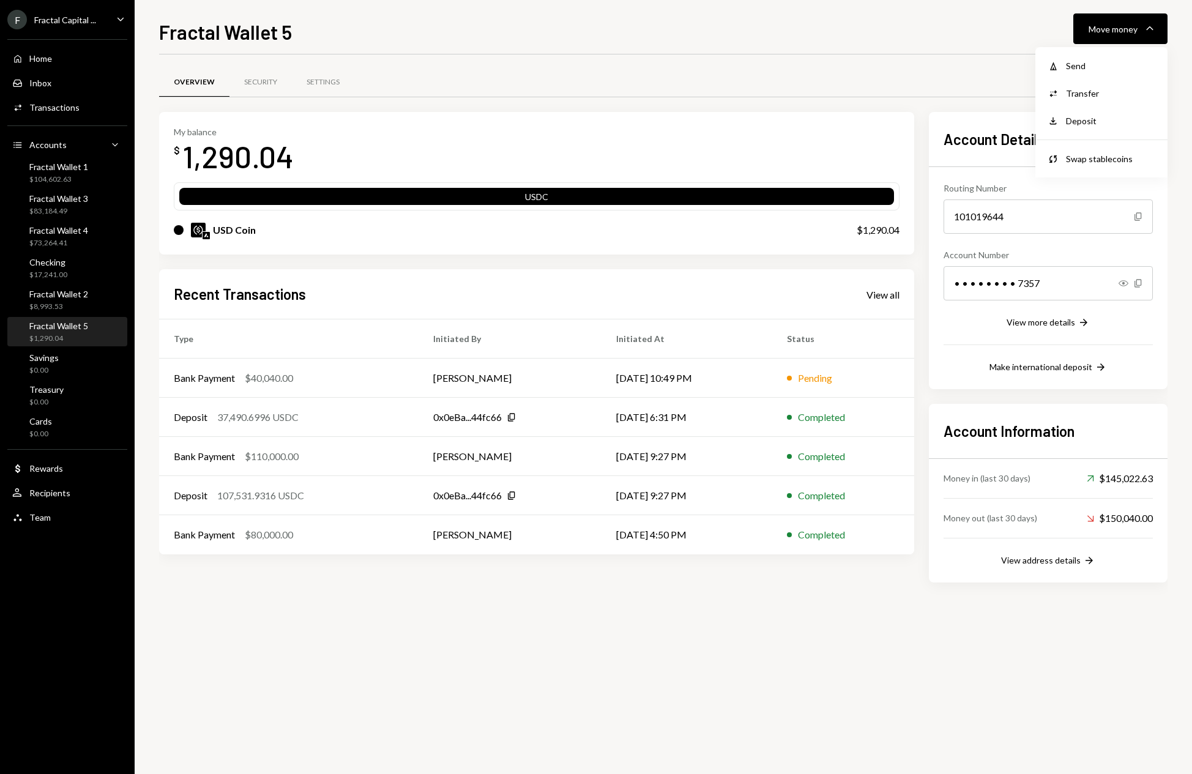
click at [809, 63] on div "Overview Security Settings My balance $ 1,290.04 USDC USD Coin $1,290.04 Recent…" at bounding box center [663, 330] width 1008 height 553
click at [1155, 26] on icon "Caret Down" at bounding box center [1149, 28] width 15 height 15
click at [1090, 125] on div "Deposit" at bounding box center [1110, 120] width 89 height 13
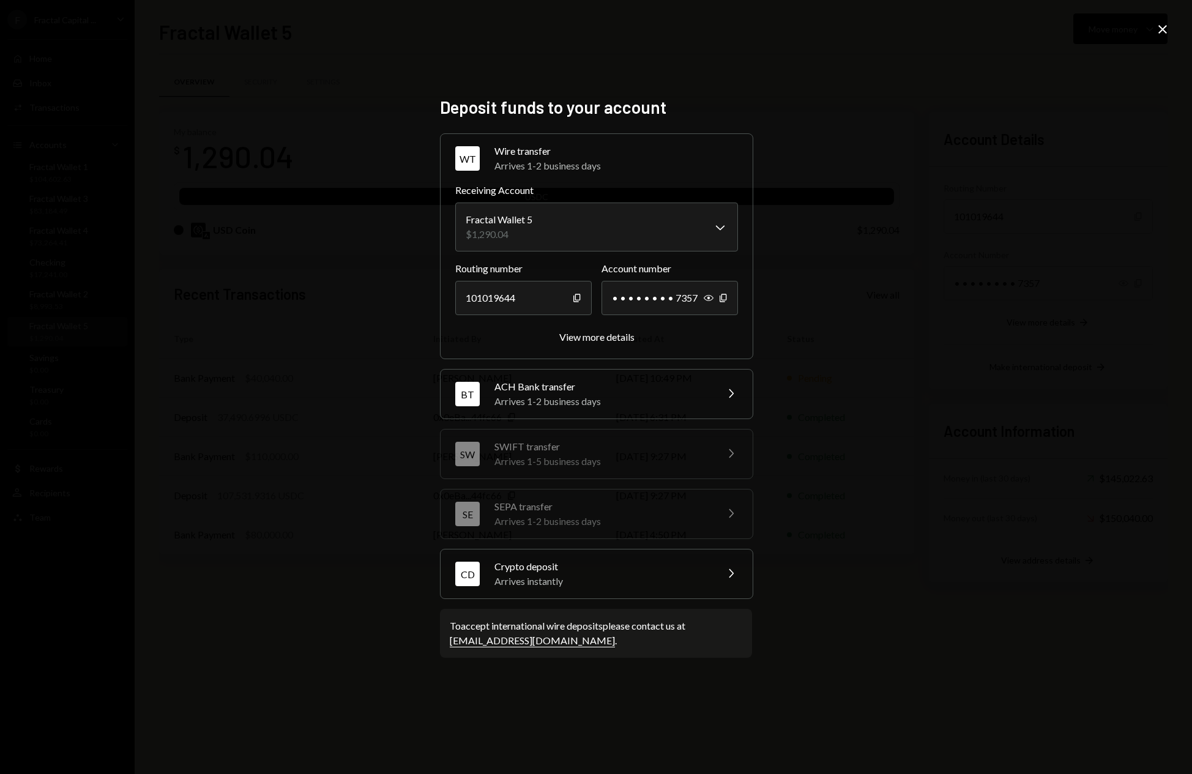
click at [704, 568] on div "Crypto deposit" at bounding box center [601, 566] width 214 height 15
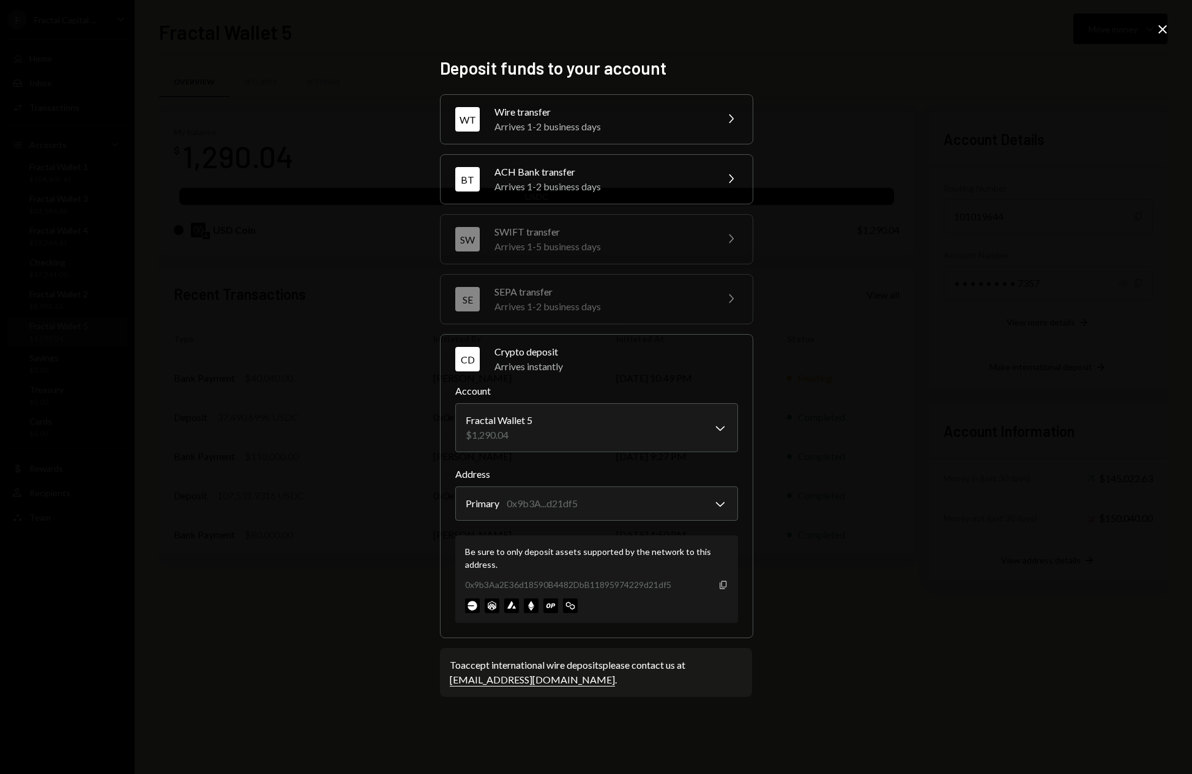
click at [722, 581] on icon "Copy" at bounding box center [723, 585] width 10 height 10
click at [1165, 34] on icon "Close" at bounding box center [1162, 29] width 15 height 15
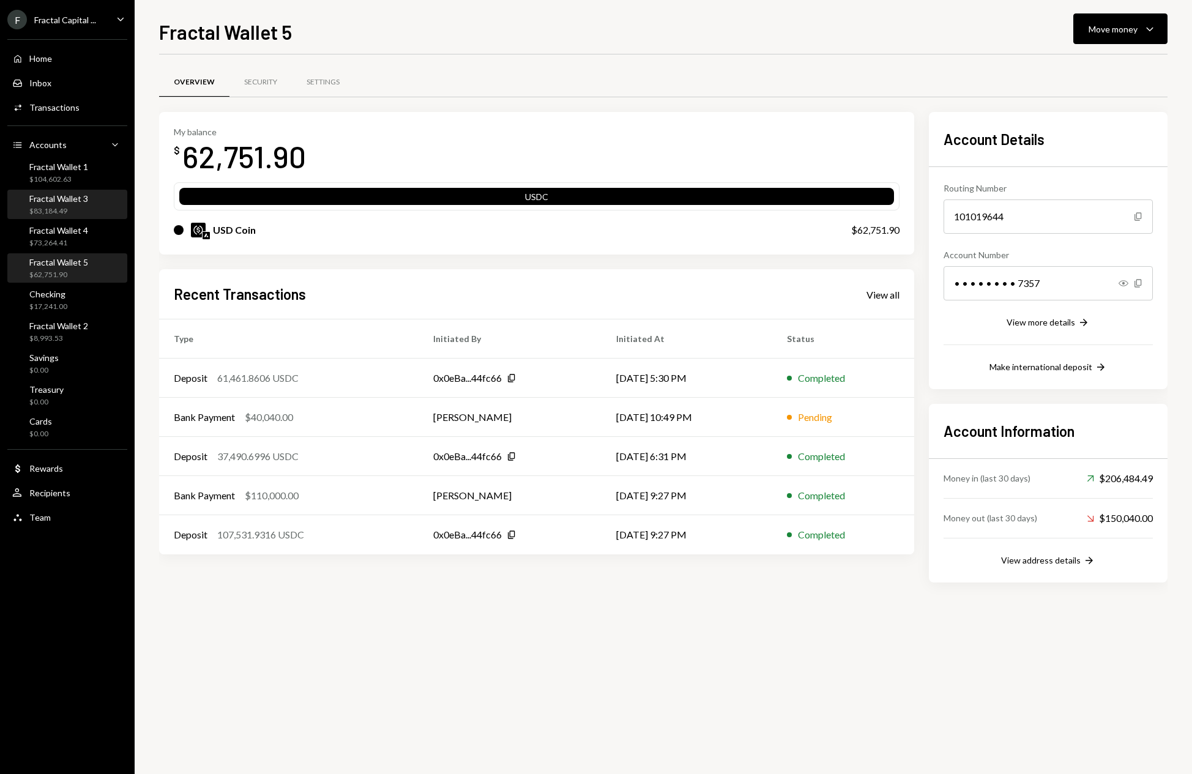
click at [51, 210] on div "$83,184.49" at bounding box center [58, 211] width 59 height 10
click at [1153, 31] on icon "Caret Down" at bounding box center [1149, 28] width 15 height 15
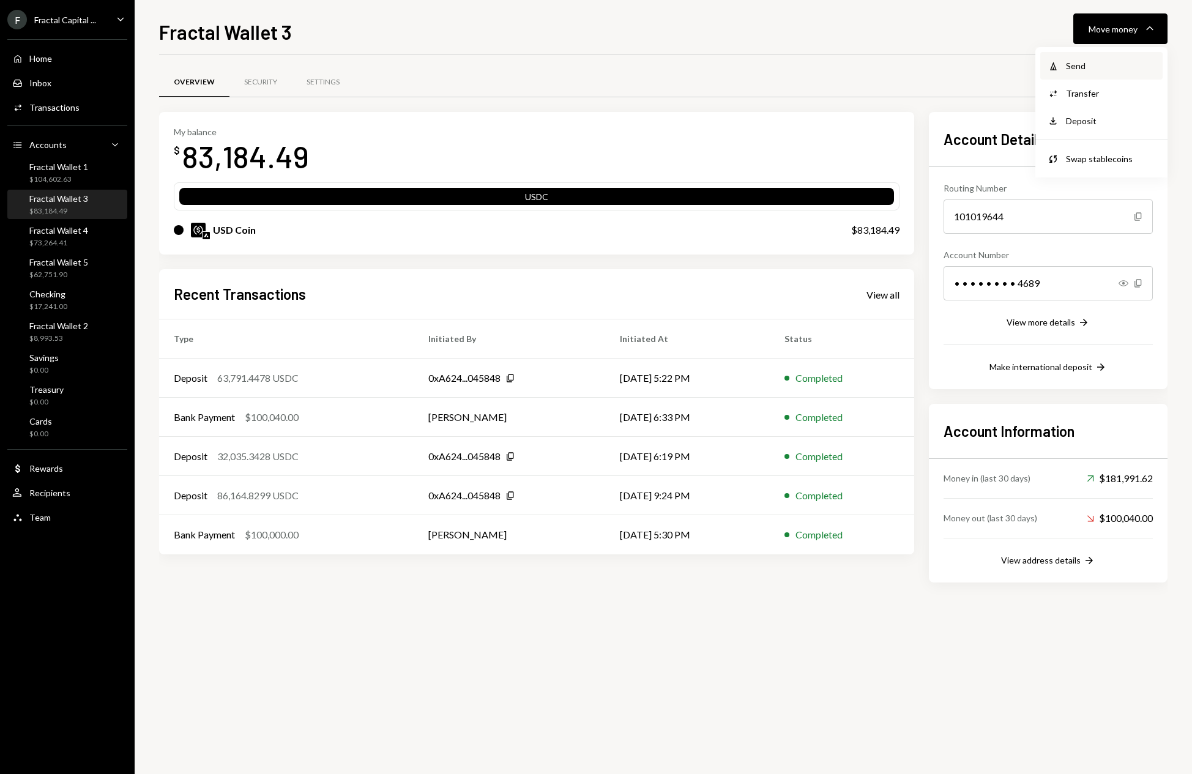
click at [1097, 66] on div "Send" at bounding box center [1110, 65] width 89 height 13
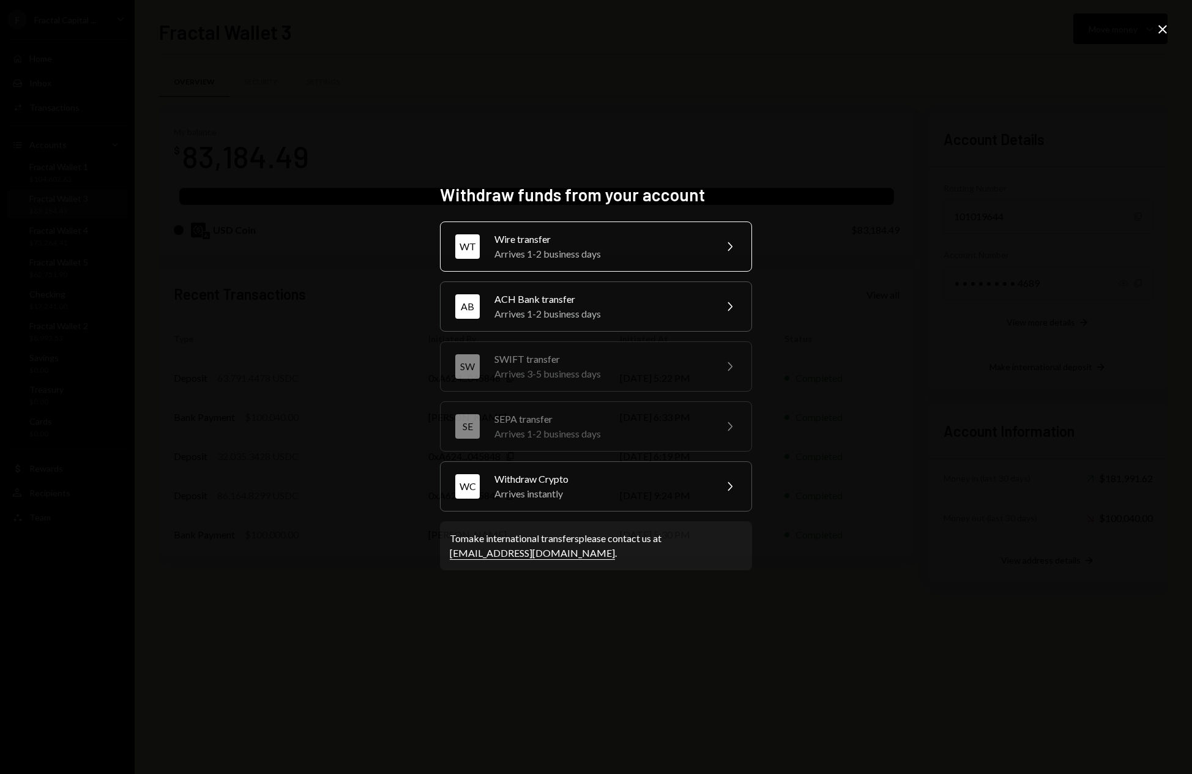
click at [593, 228] on div "WT Wire transfer Arrives 1-2 business days Chevron Right" at bounding box center [596, 246] width 312 height 50
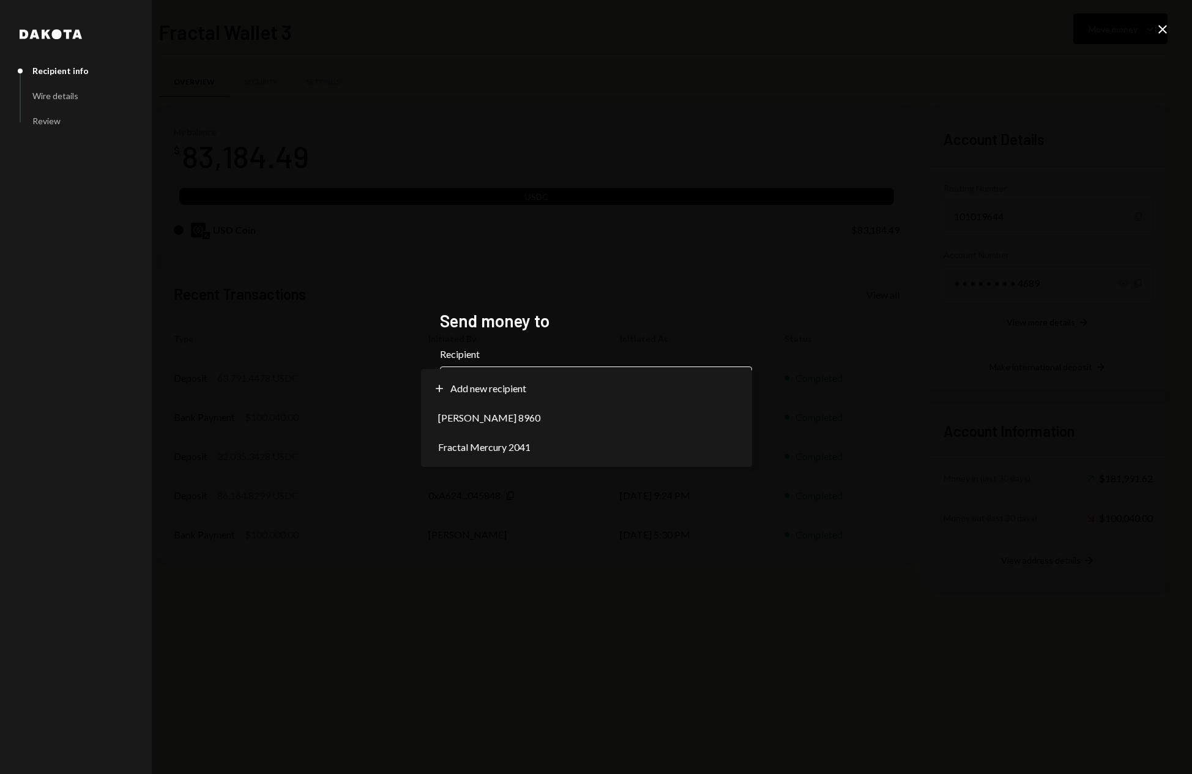
click at [627, 392] on body "F Fractal Capital ... Caret Down Home Home Inbox Inbox Activities Transactions …" at bounding box center [596, 387] width 1192 height 774
select select "**********"
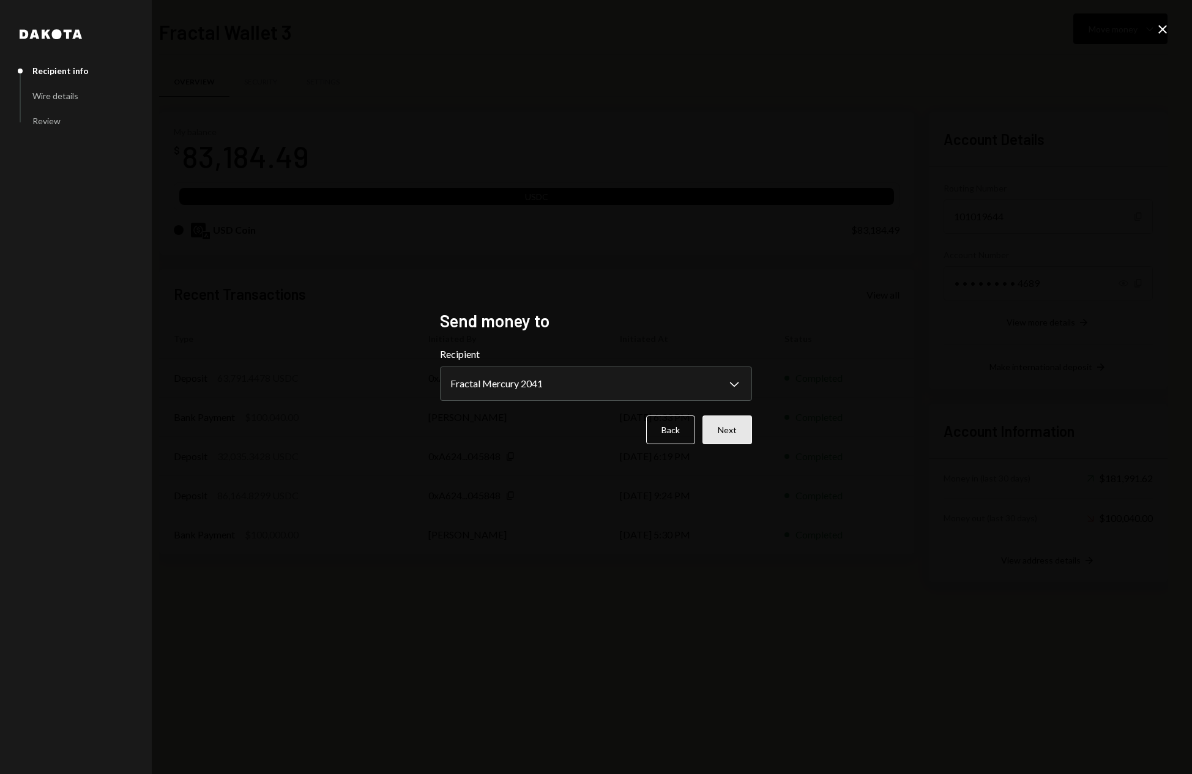
click at [729, 439] on button "Next" at bounding box center [727, 429] width 50 height 29
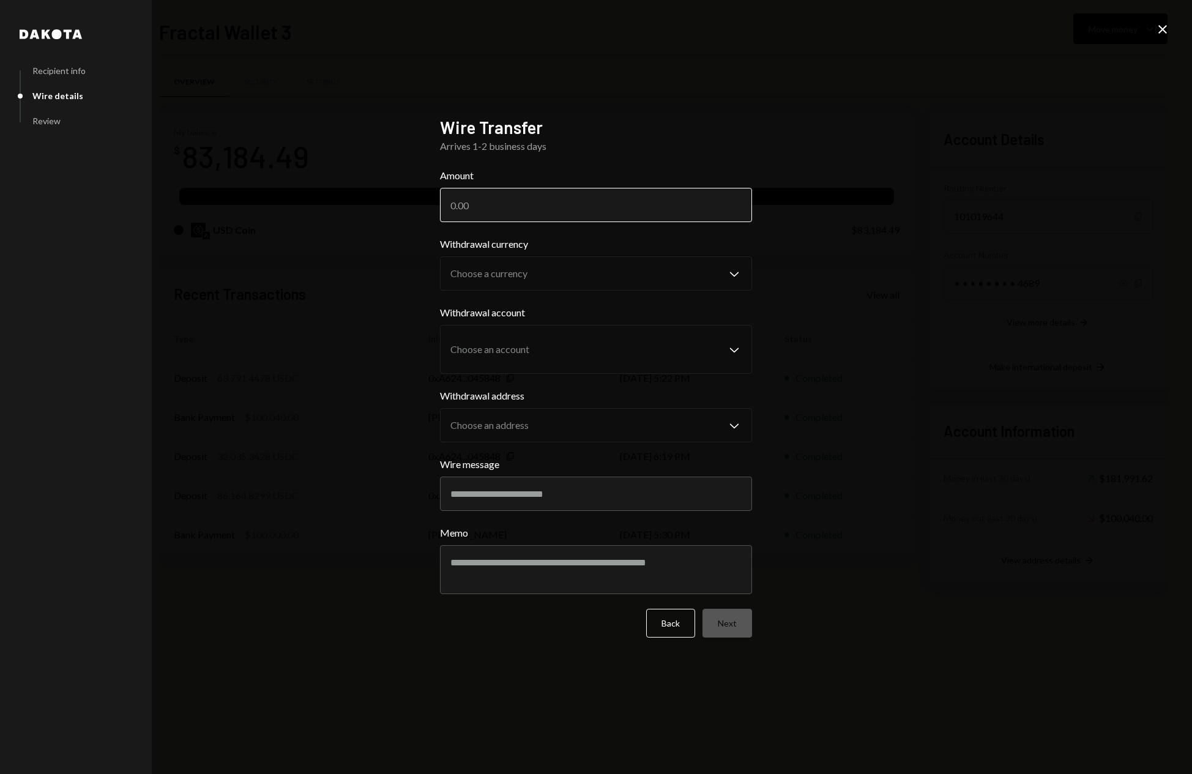
click at [537, 197] on input "Amount" at bounding box center [596, 205] width 312 height 34
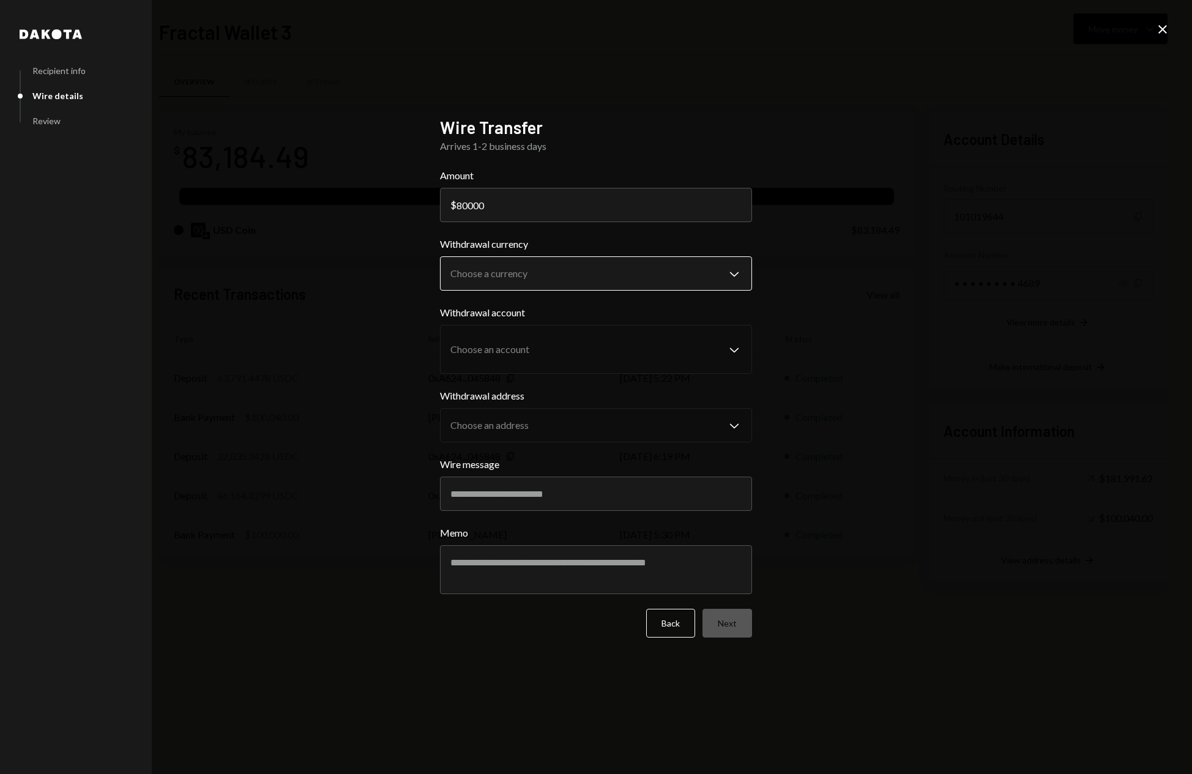
type input "80000"
click at [570, 265] on body "F Fractal Capital ... Caret Down Home Home Inbox Inbox Activities Transactions …" at bounding box center [596, 387] width 1192 height 774
select select "****"
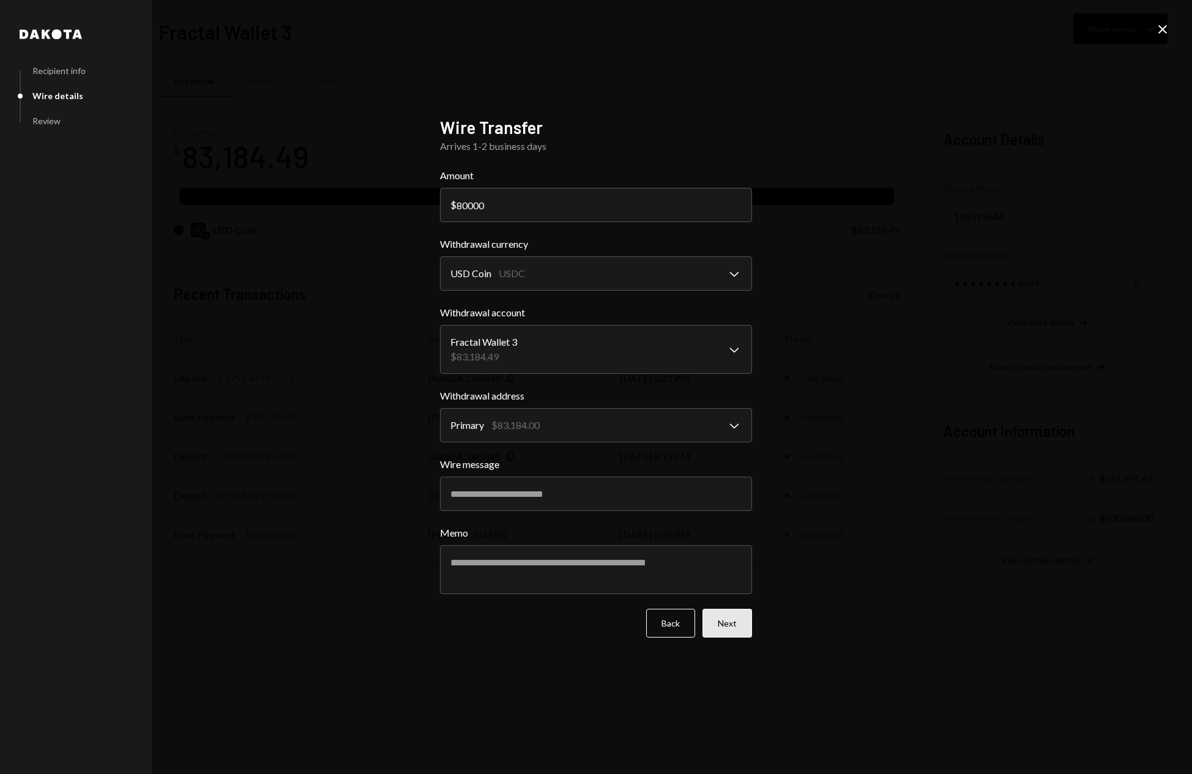
click at [731, 628] on button "Next" at bounding box center [727, 623] width 50 height 29
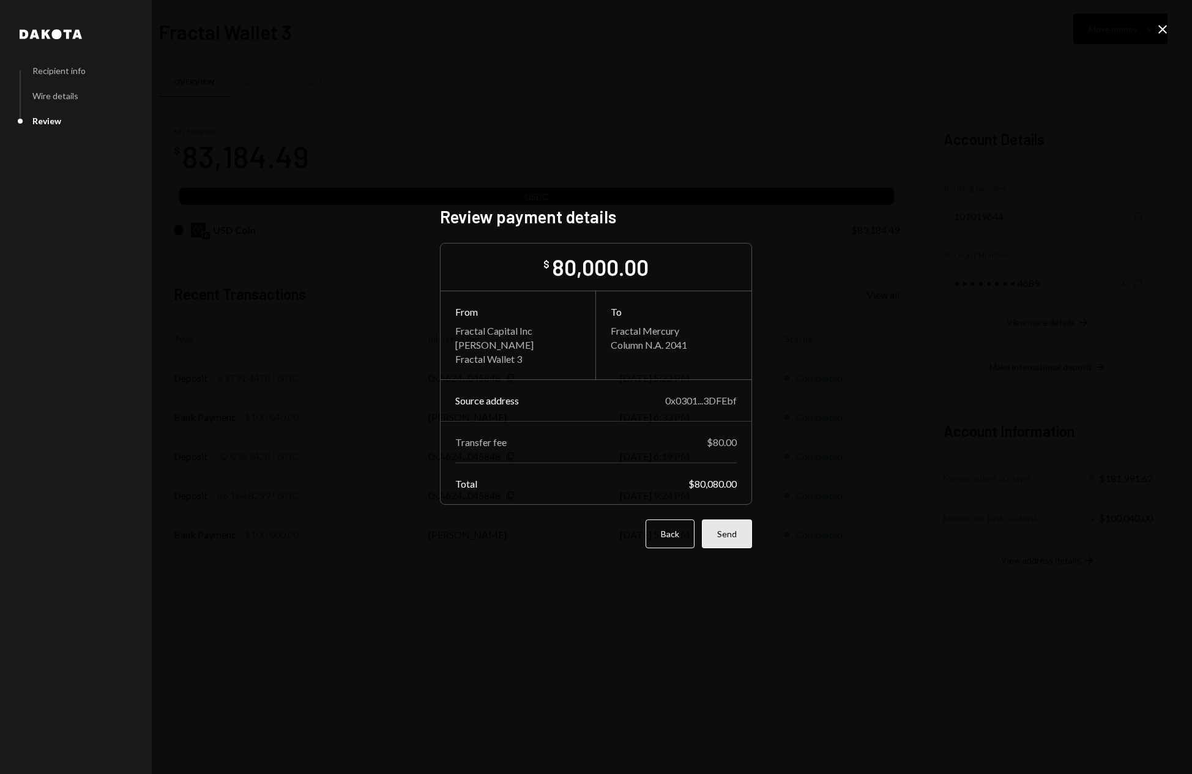
click at [732, 537] on button "Send" at bounding box center [727, 533] width 50 height 29
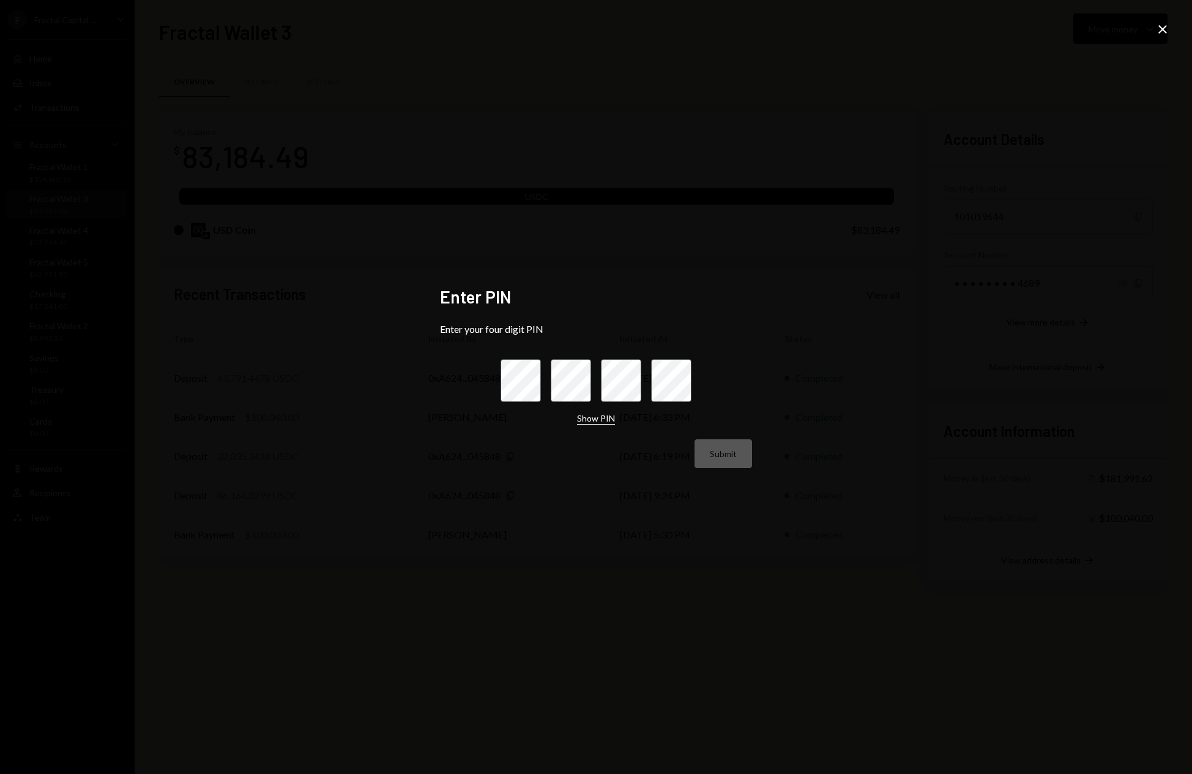
click at [590, 420] on button "Show PIN" at bounding box center [596, 419] width 38 height 12
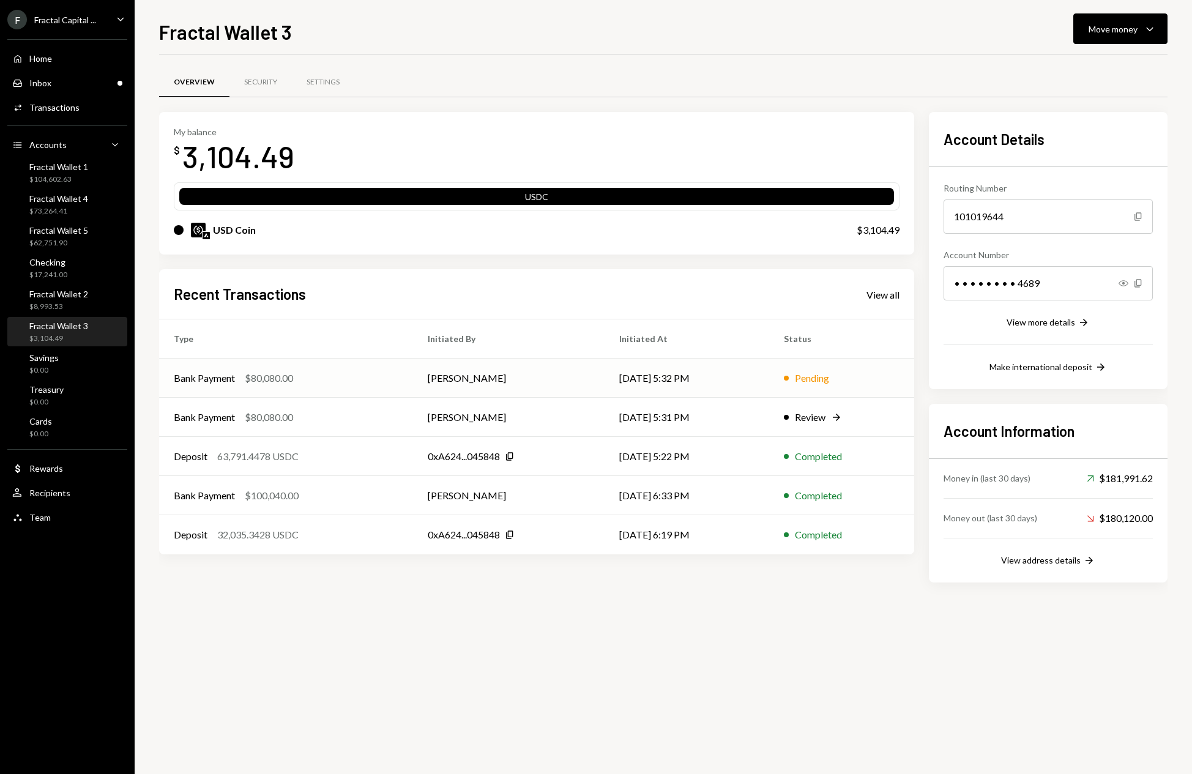
click at [574, 384] on td "[PERSON_NAME]" at bounding box center [509, 378] width 192 height 39
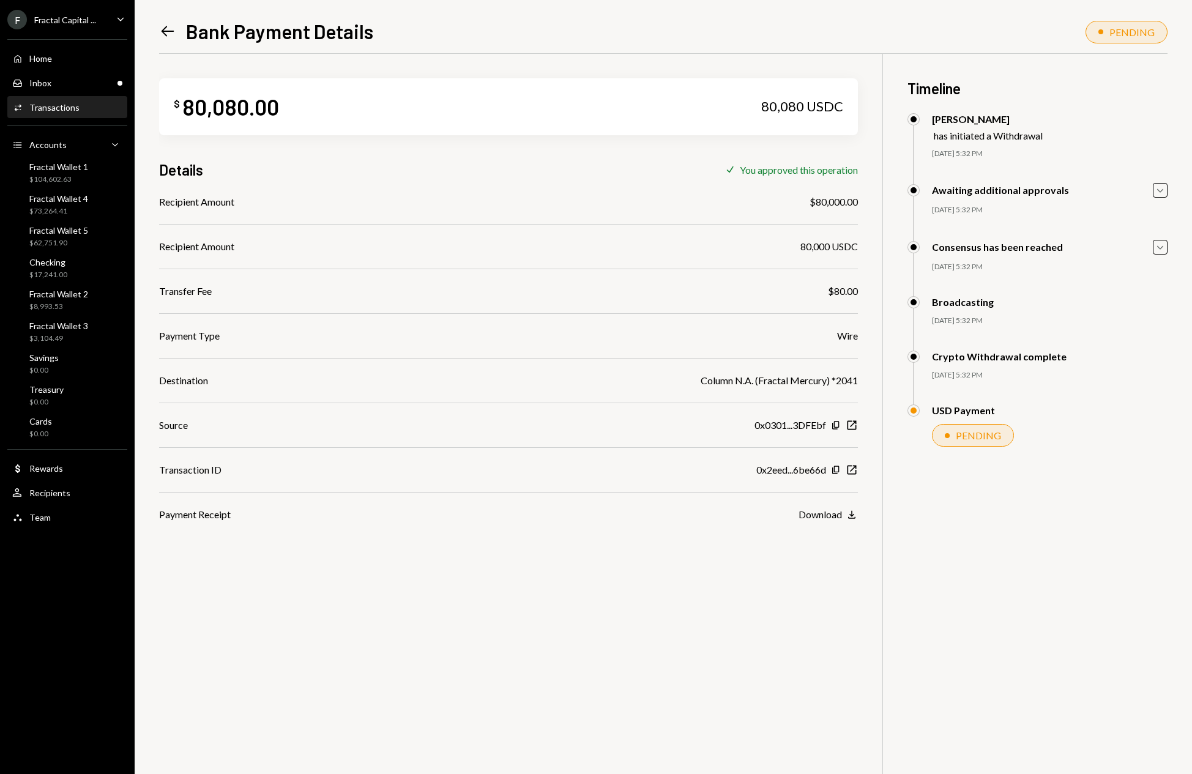
click at [169, 34] on icon "Left Arrow" at bounding box center [167, 31] width 17 height 17
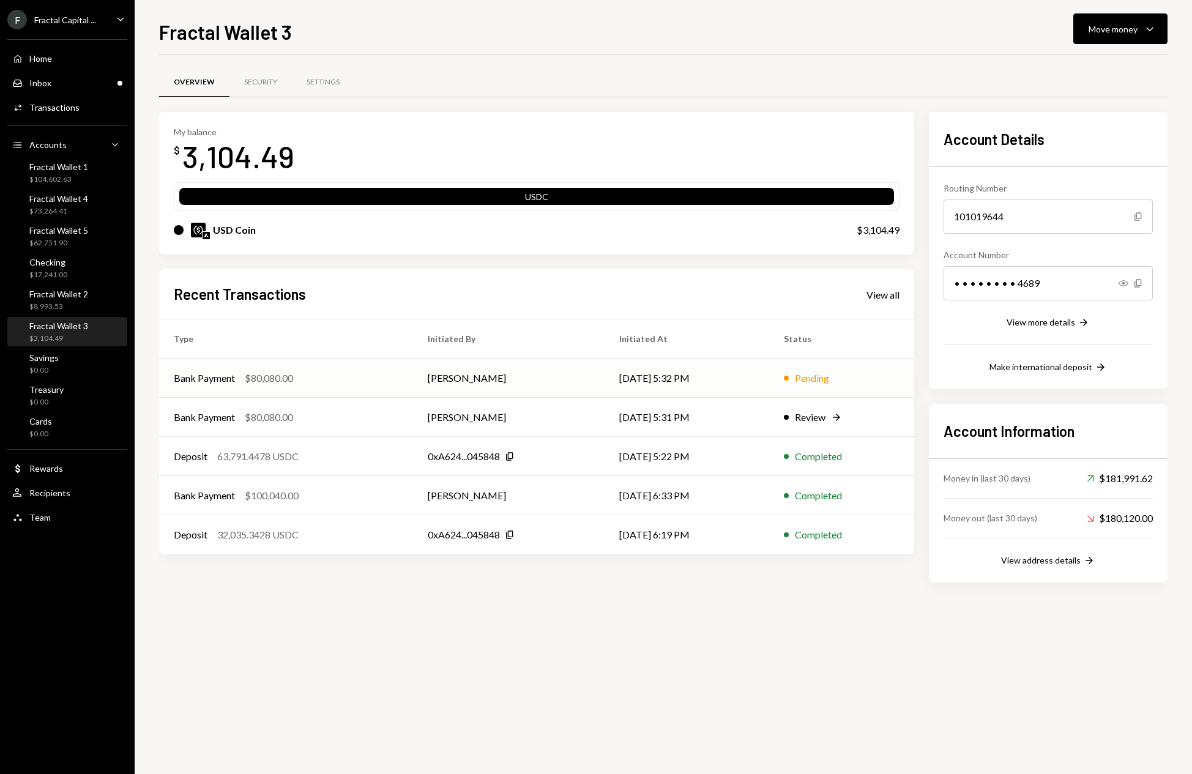
click at [427, 381] on td "[PERSON_NAME]" at bounding box center [509, 378] width 192 height 39
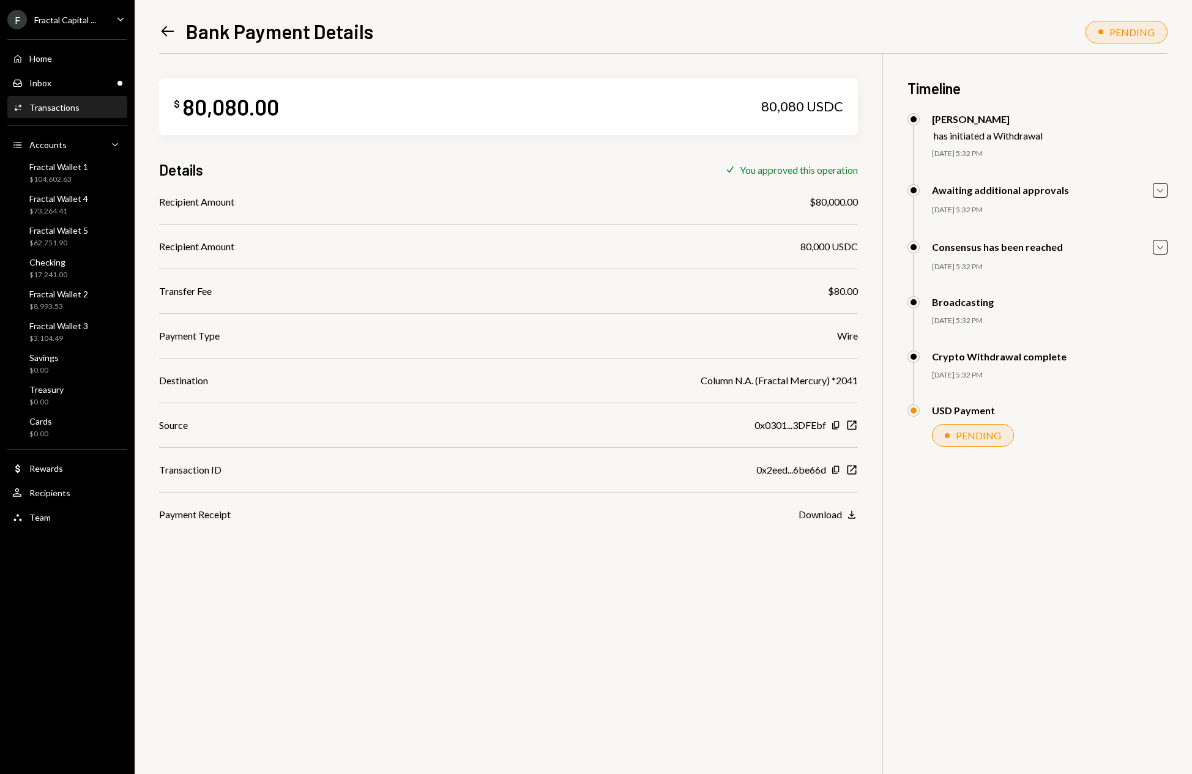
click at [172, 34] on icon "Left Arrow" at bounding box center [167, 31] width 17 height 17
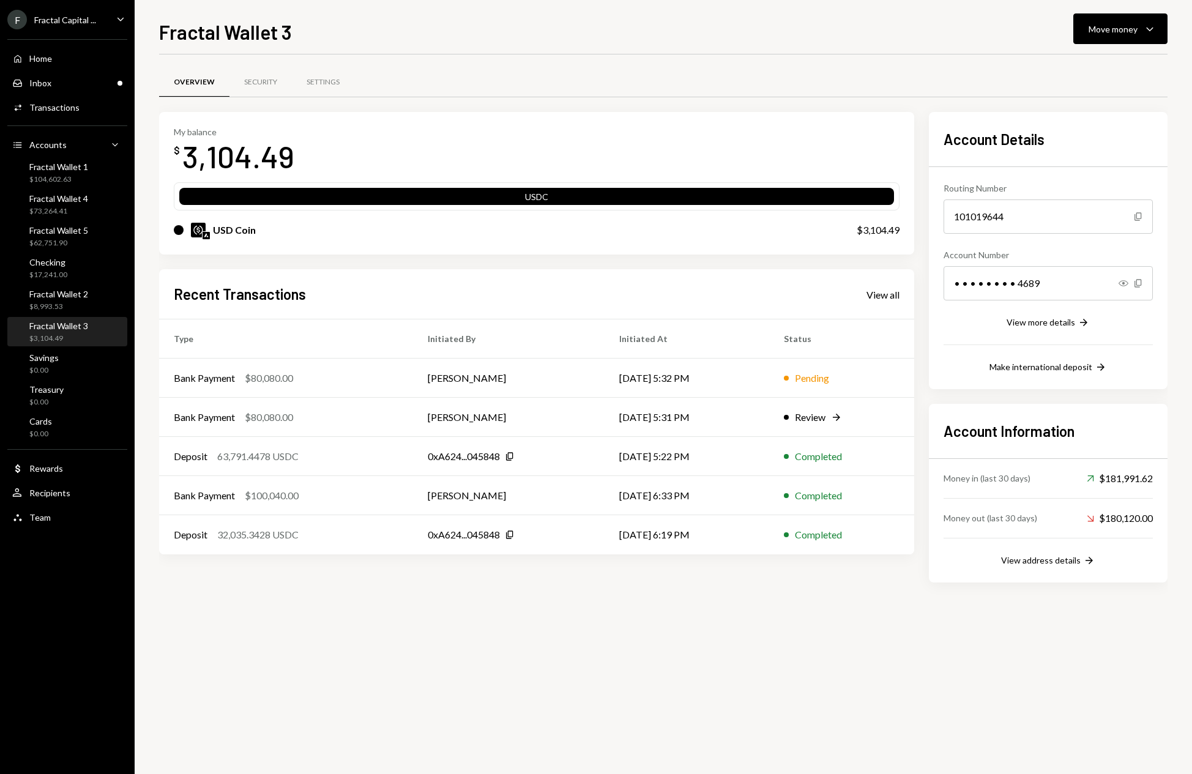
click at [497, 661] on div "Overview Security Settings My balance $ 3,104.49 USDC USD Coin $3,104.49 Recent…" at bounding box center [663, 414] width 1008 height 720
click at [742, 371] on td "[DATE] 5:32 PM" at bounding box center [687, 378] width 165 height 39
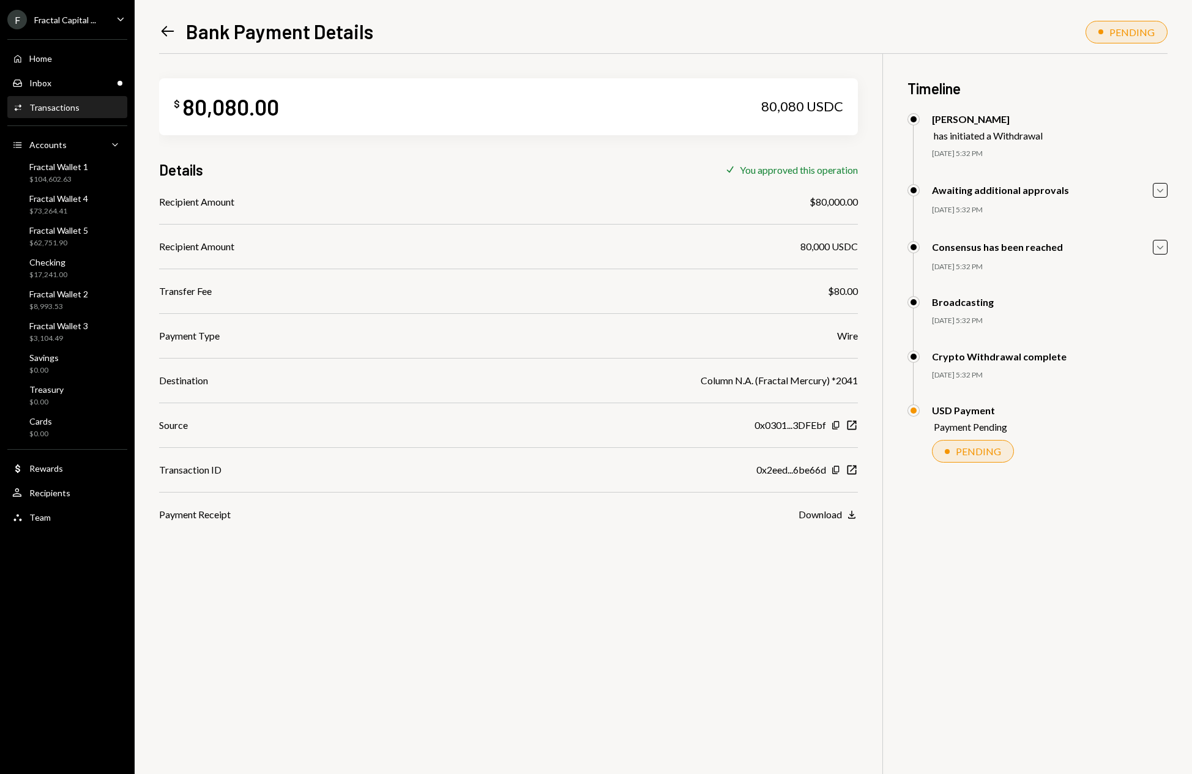
click at [988, 444] on div "PENDING" at bounding box center [973, 451] width 82 height 23
click at [983, 467] on div "USD Payment Payment Pending PENDING Omar Siddiqui Approved Andy Lu Awaiting Rev…" at bounding box center [1037, 445] width 260 height 83
click at [978, 459] on div "PENDING" at bounding box center [973, 451] width 82 height 23
click at [978, 457] on div "PENDING" at bounding box center [973, 451] width 82 height 23
click at [978, 455] on div "PENDING" at bounding box center [978, 451] width 45 height 12
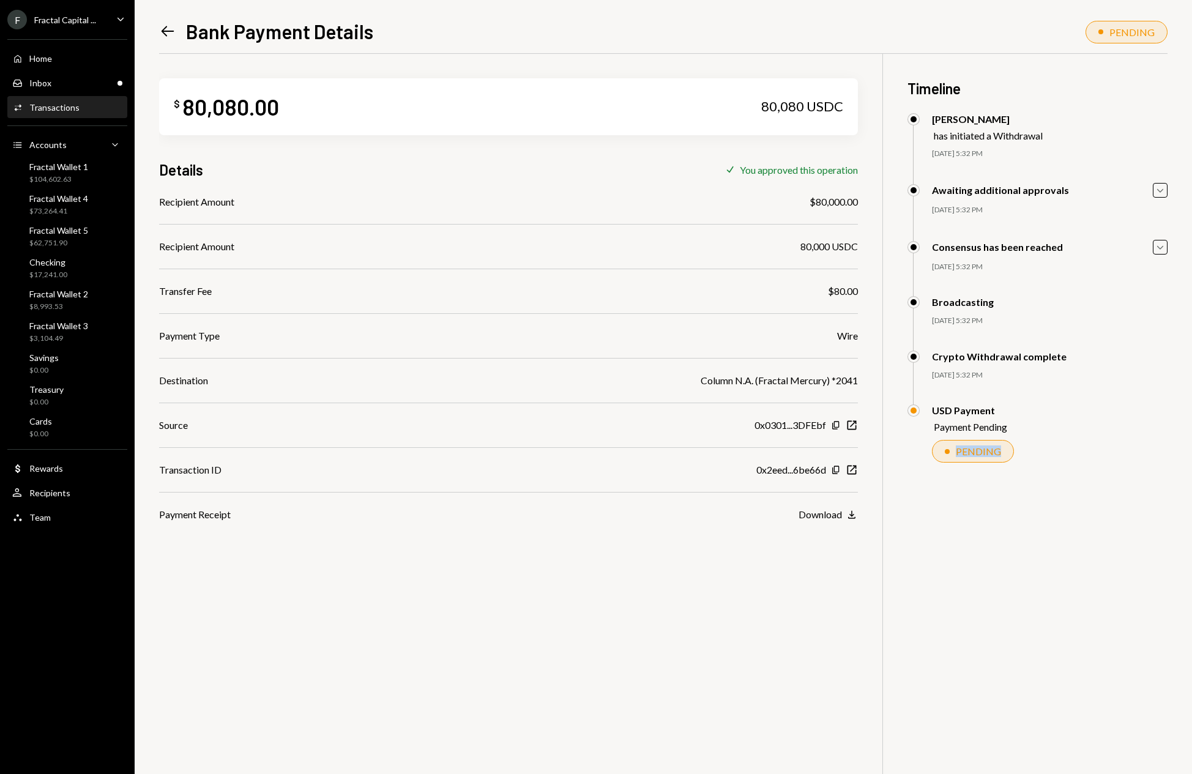
click at [169, 28] on icon "Left Arrow" at bounding box center [167, 31] width 17 height 17
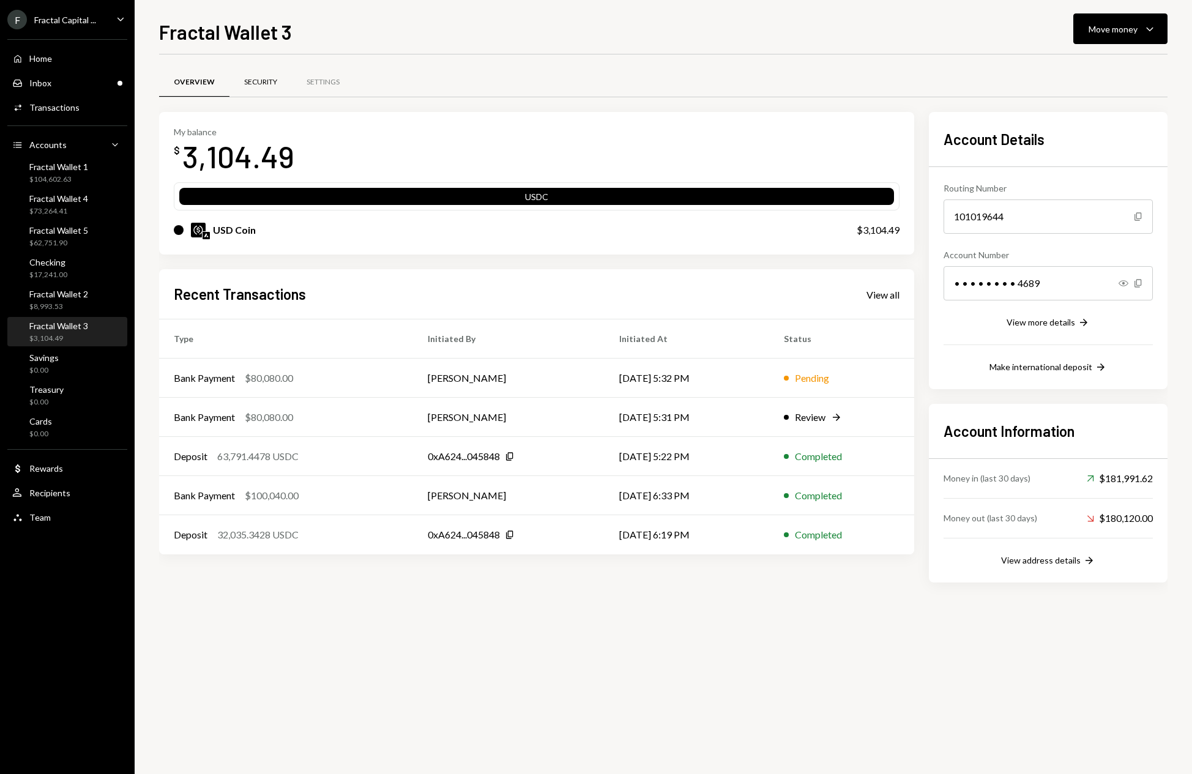
click at [283, 79] on div "Security" at bounding box center [260, 82] width 62 height 29
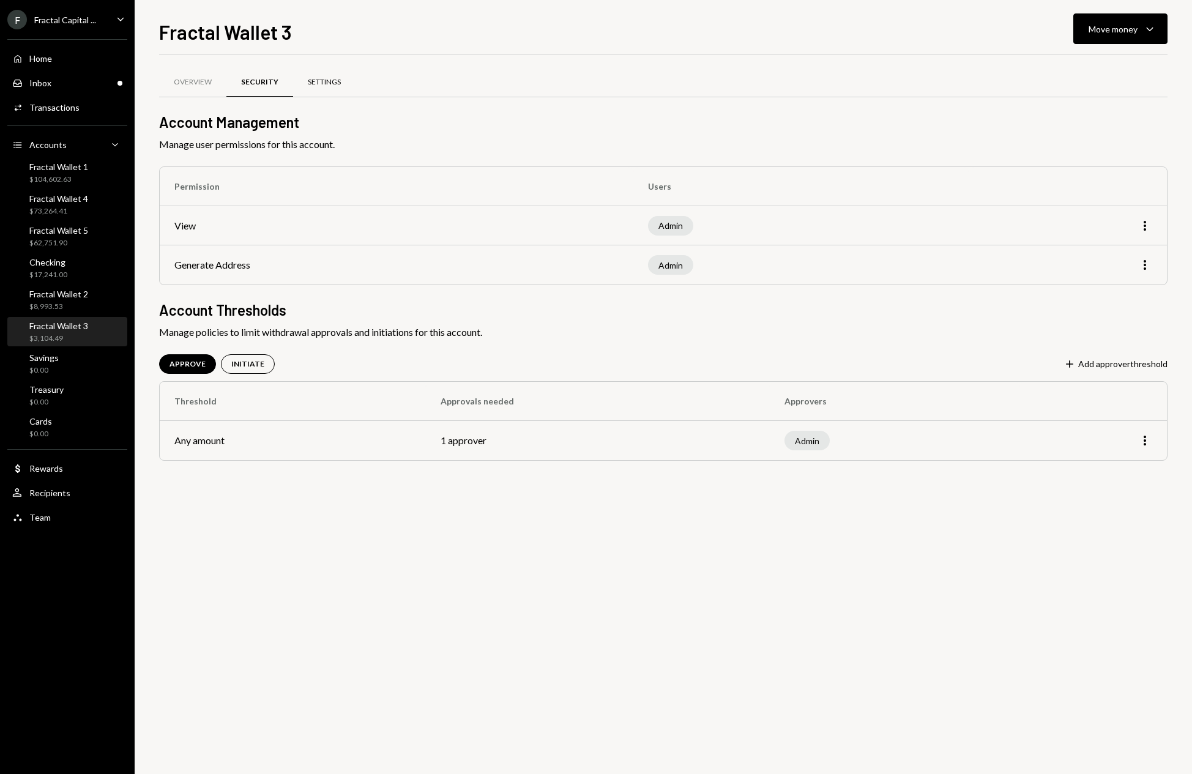
click at [342, 83] on div "Settings" at bounding box center [324, 82] width 62 height 29
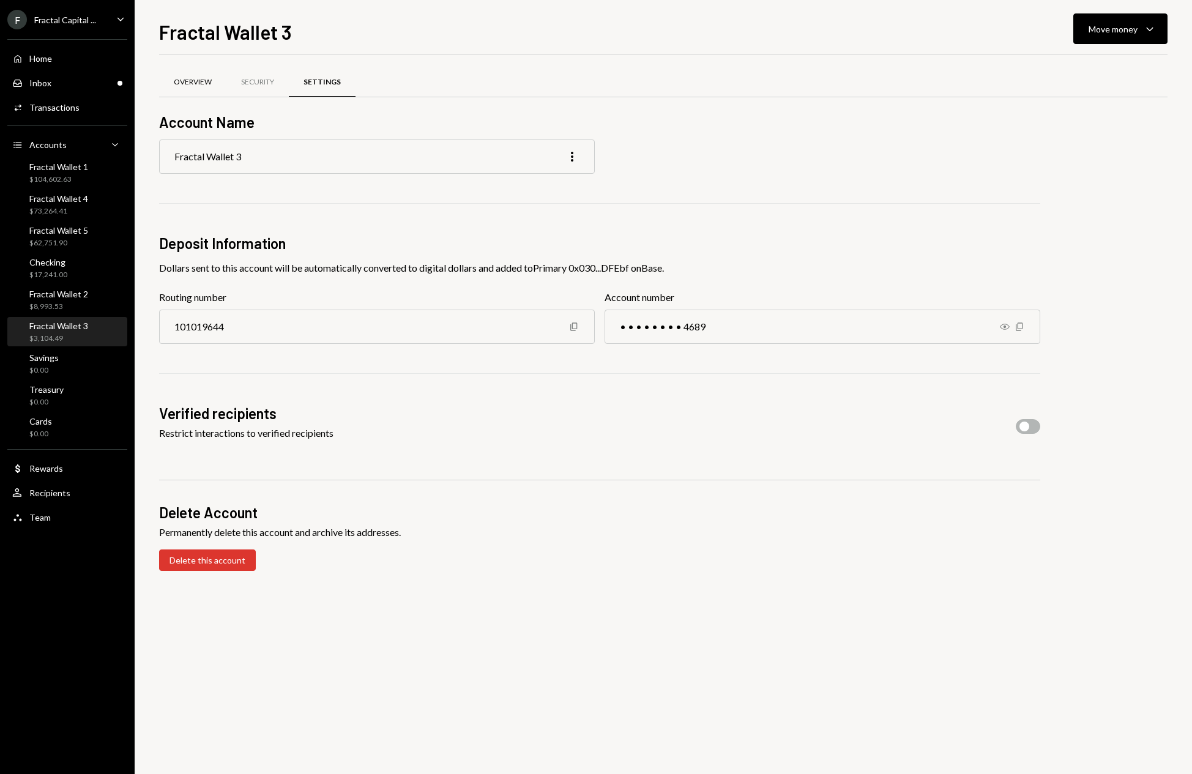
click at [180, 73] on div "Overview" at bounding box center [192, 82] width 67 height 29
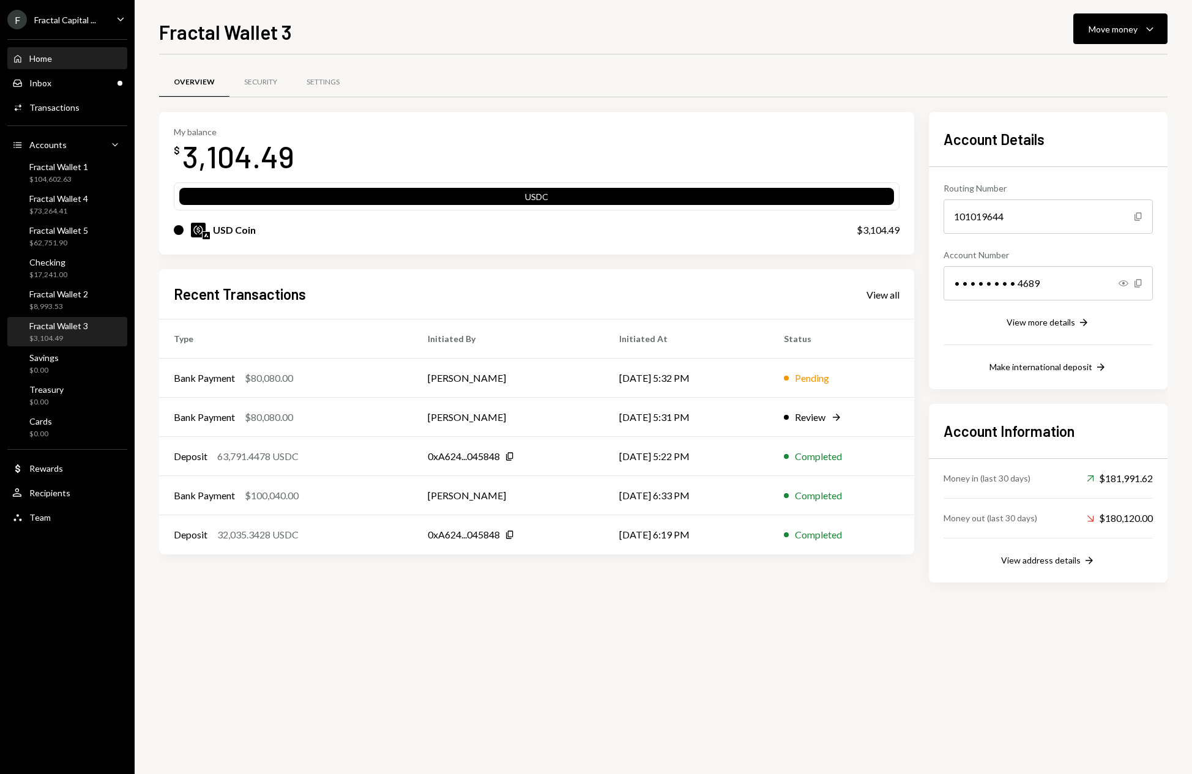
click at [54, 64] on div "Home Home" at bounding box center [67, 58] width 110 height 21
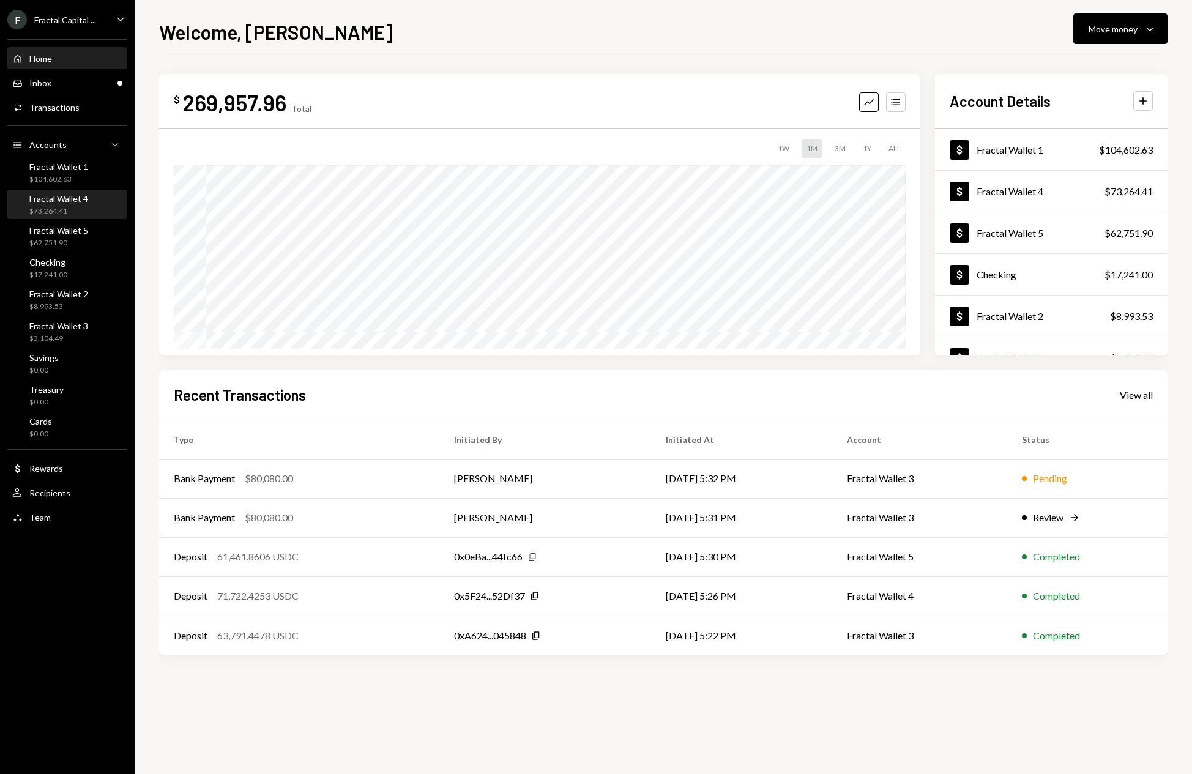
click at [67, 209] on div "$73,264.41" at bounding box center [58, 211] width 59 height 10
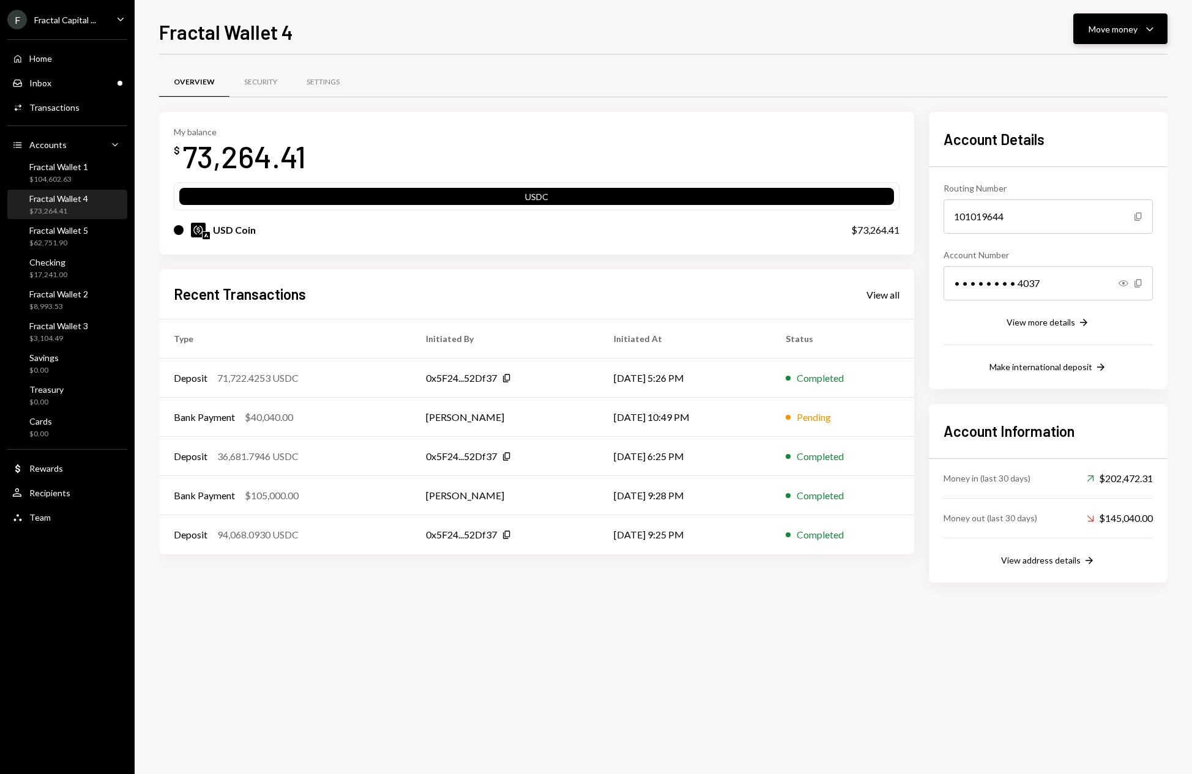
click at [1152, 31] on icon "Caret Down" at bounding box center [1149, 28] width 15 height 15
click at [978, 37] on div "Fractal Wallet 4 Move money Caret Down" at bounding box center [663, 30] width 1008 height 27
click at [1158, 33] on button "Move money Caret Down" at bounding box center [1120, 28] width 94 height 31
click at [1120, 54] on div "Withdraw Send" at bounding box center [1101, 66] width 122 height 28
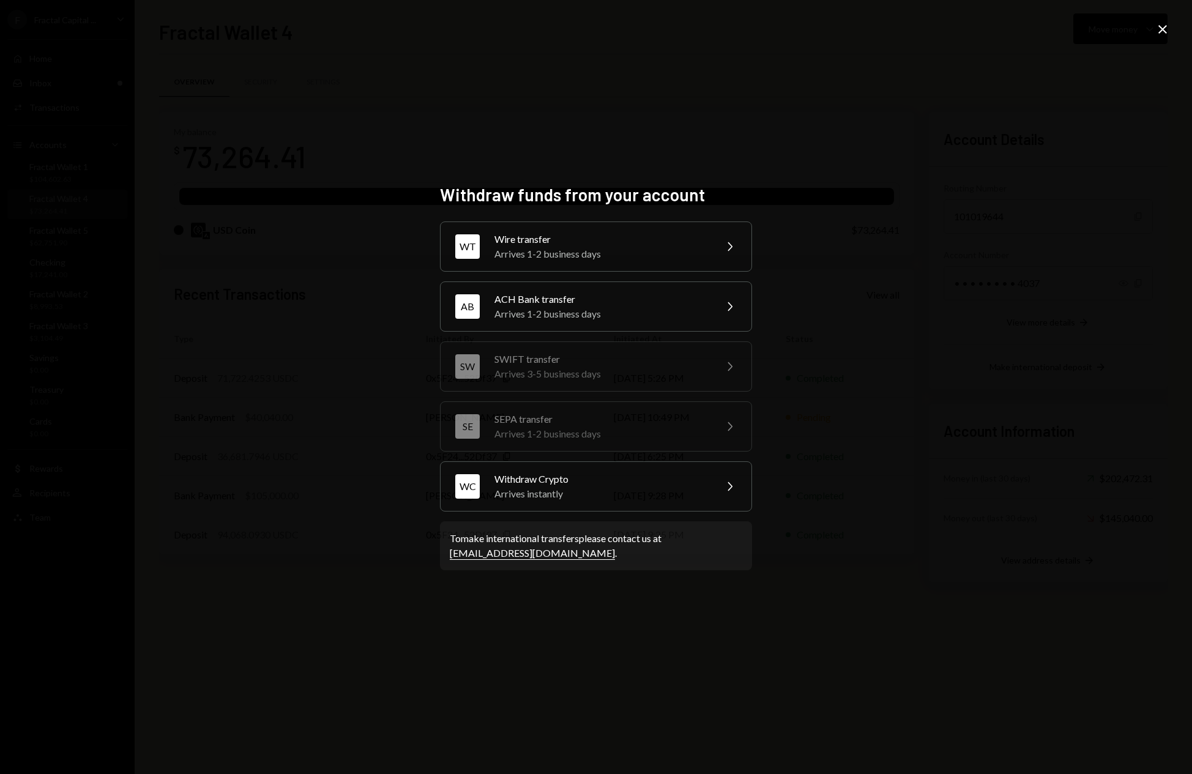
click at [661, 248] on div "Arrives 1-2 business days" at bounding box center [600, 254] width 213 height 15
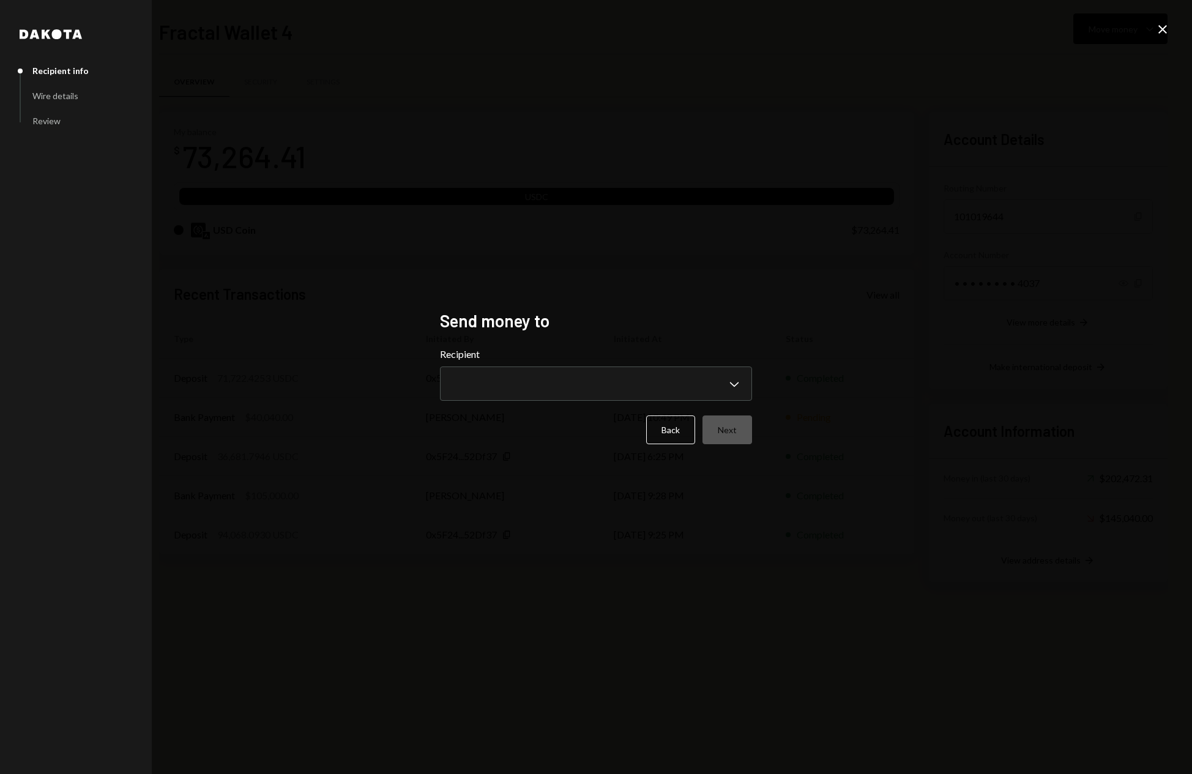
click at [599, 366] on div "**********" at bounding box center [596, 374] width 312 height 54
click at [616, 381] on body "F Fractal Capital ... Caret Down Home Home Inbox Inbox Activities Transactions …" at bounding box center [596, 387] width 1192 height 774
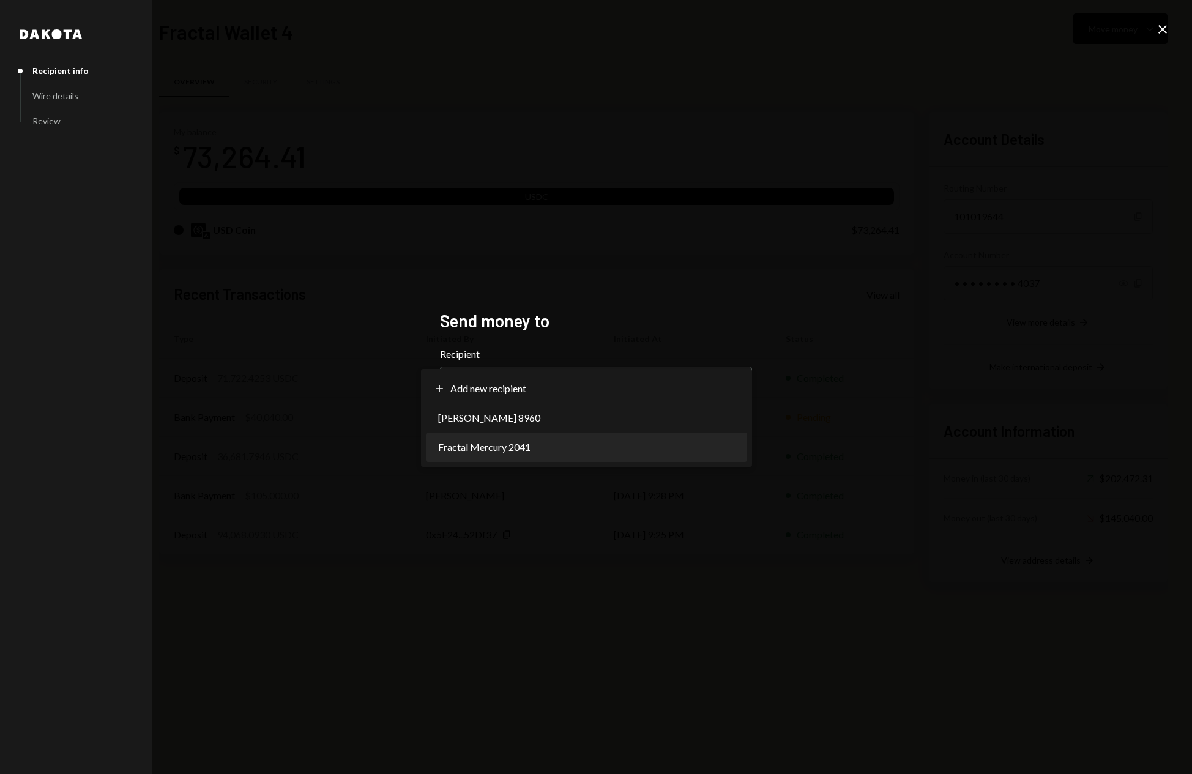
select select "**********"
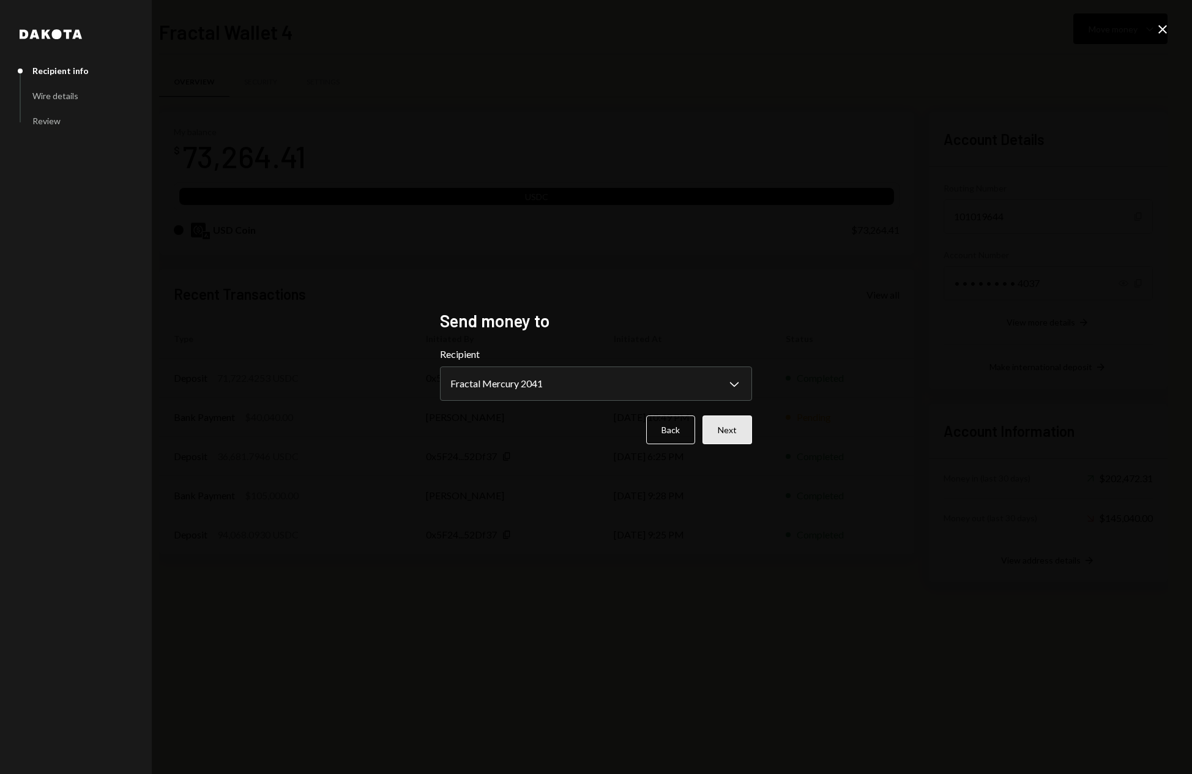
click at [719, 425] on button "Next" at bounding box center [727, 429] width 50 height 29
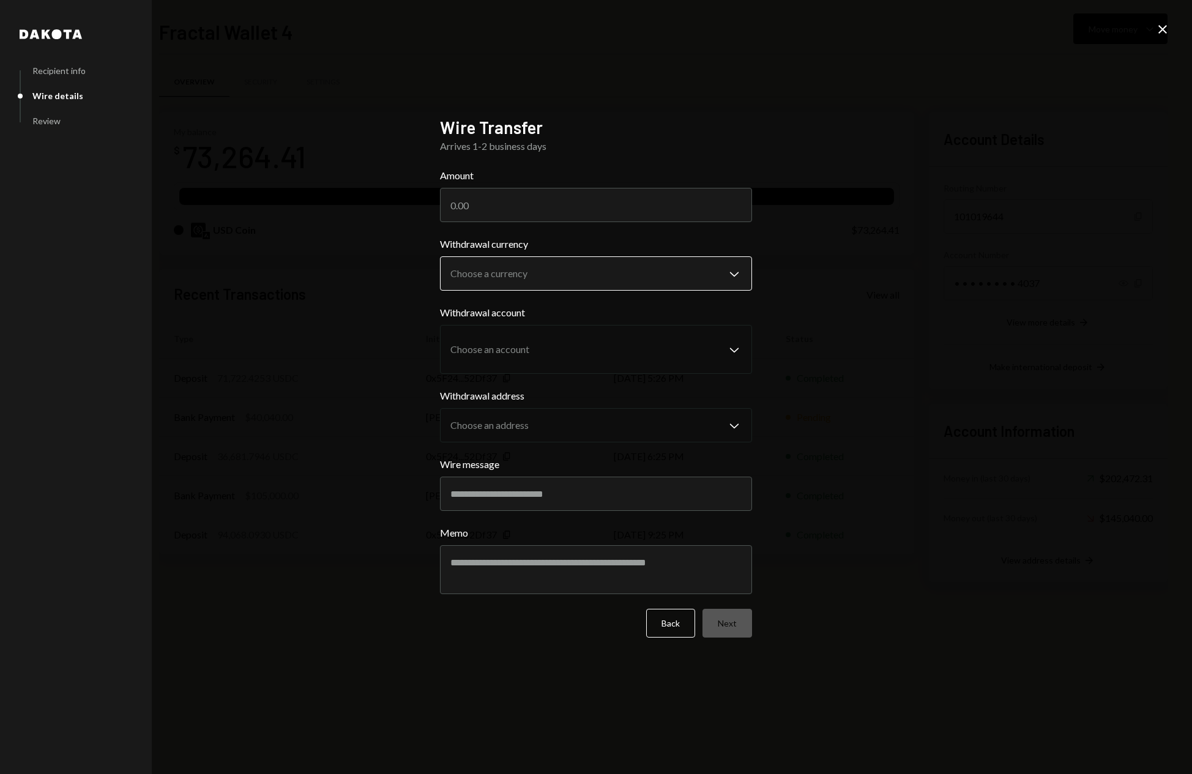
click at [563, 269] on body "F Fractal Capital ... Caret Down Home Home Inbox Inbox Activities Transactions …" at bounding box center [596, 387] width 1192 height 774
select select "****"
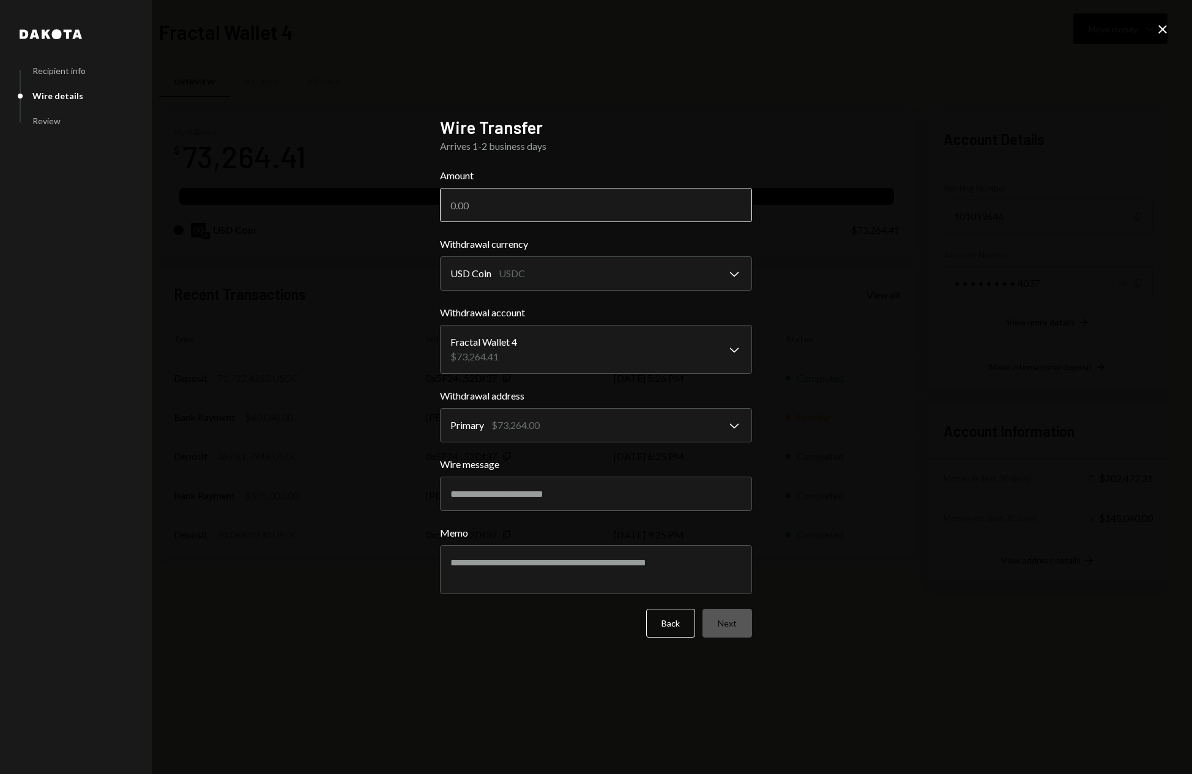
click at [470, 209] on input "Amount" at bounding box center [596, 205] width 312 height 34
type input "70000"
click at [739, 623] on button "Next" at bounding box center [727, 623] width 50 height 29
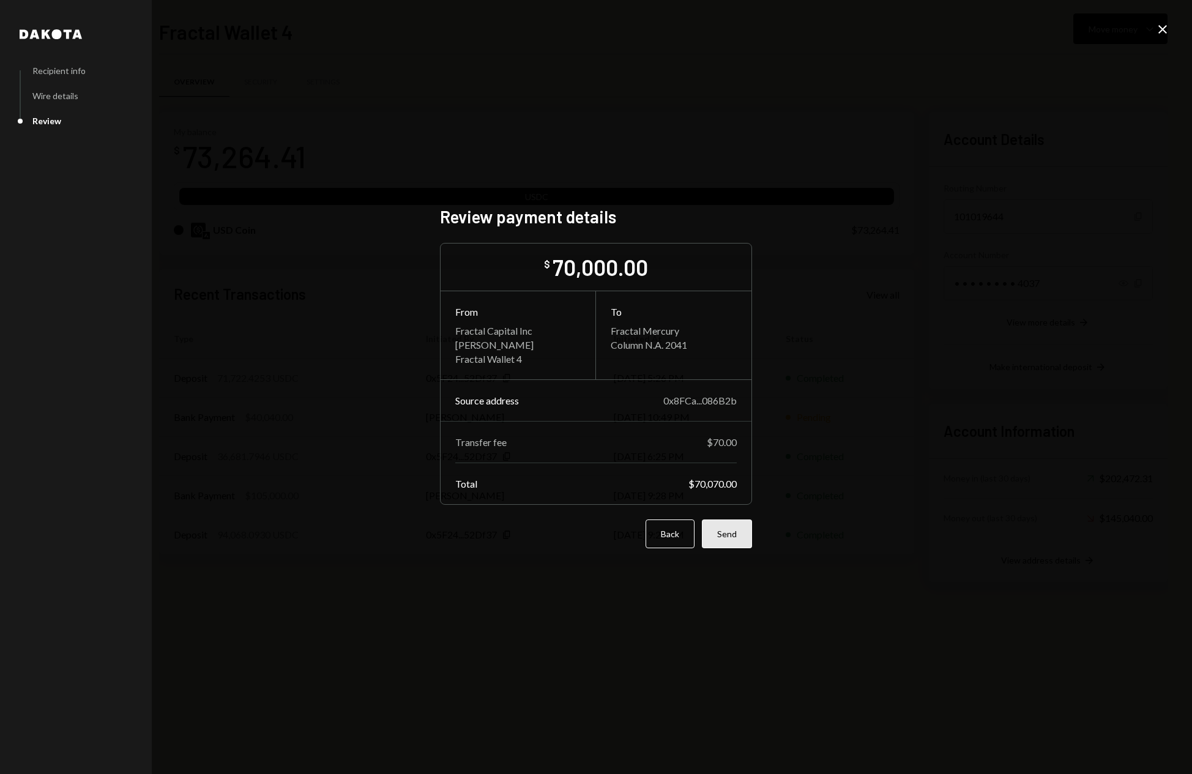
click at [736, 535] on button "Send" at bounding box center [727, 533] width 50 height 29
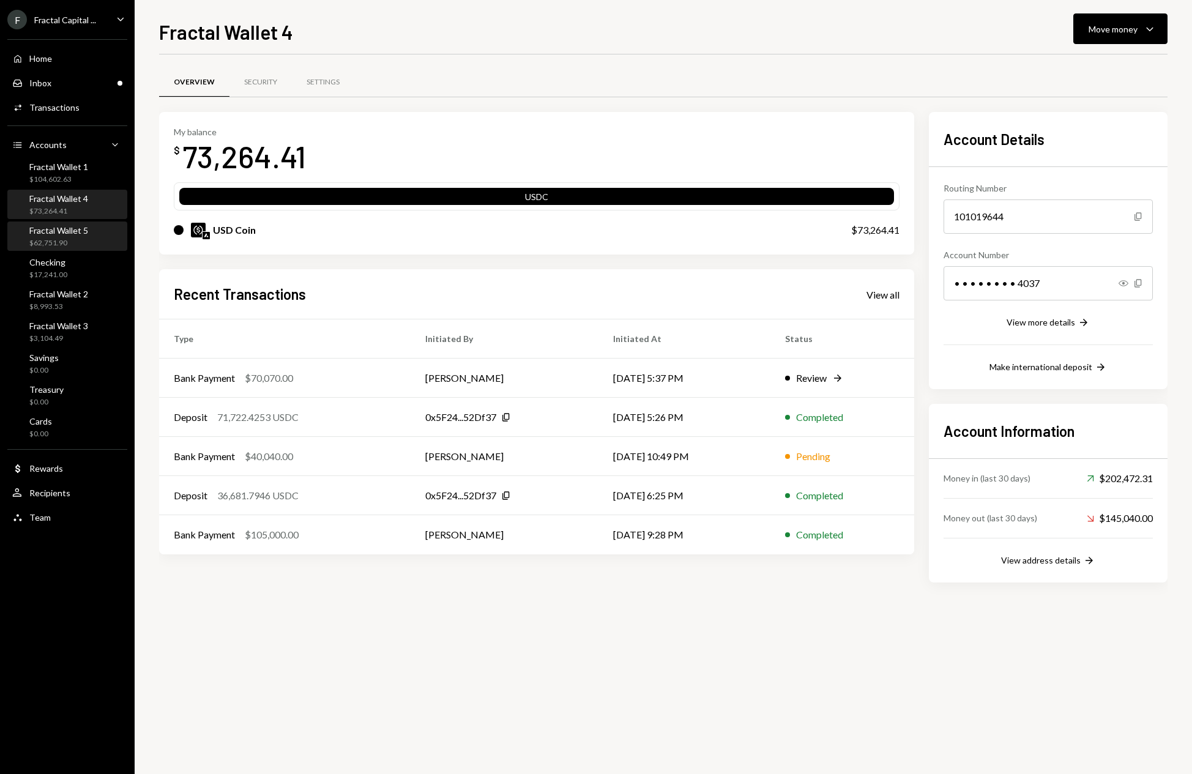
click at [37, 236] on div "Fractal Wallet 5 $62,751.90" at bounding box center [58, 236] width 59 height 23
click at [1163, 29] on button "Move money Caret Down" at bounding box center [1120, 28] width 94 height 31
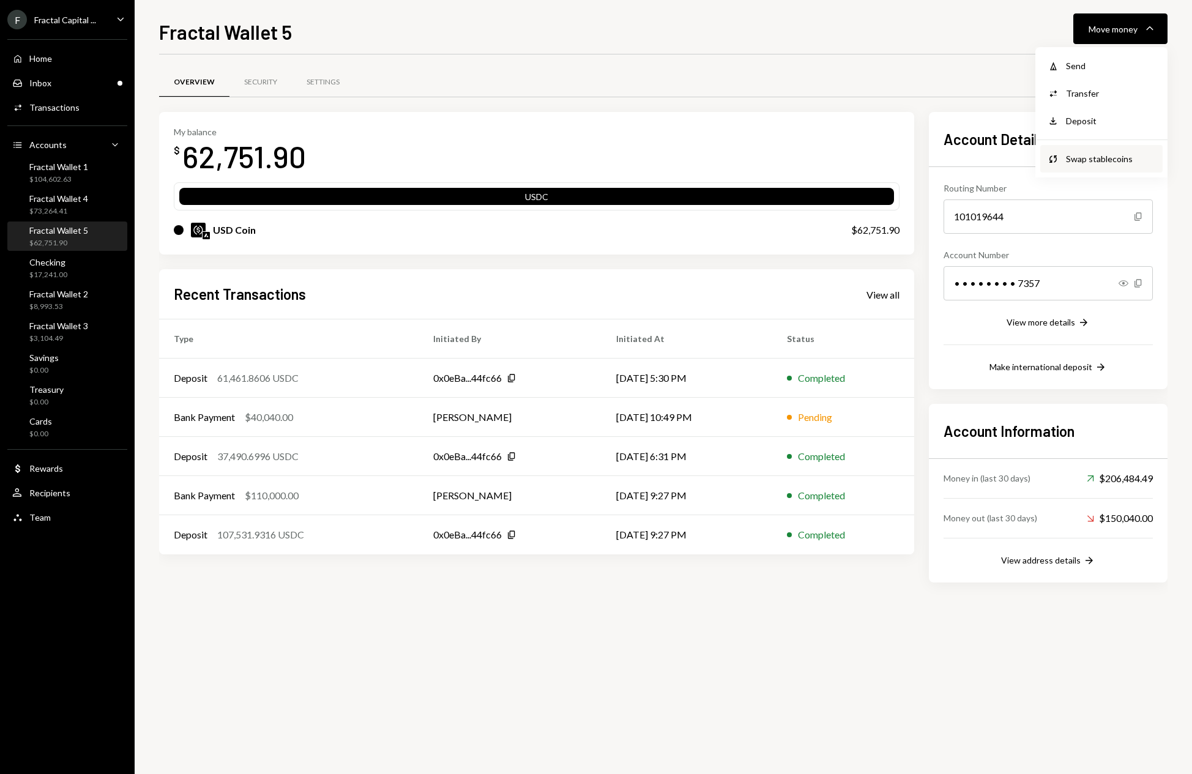
click at [1092, 153] on div "Swap stablecoins" at bounding box center [1110, 158] width 89 height 13
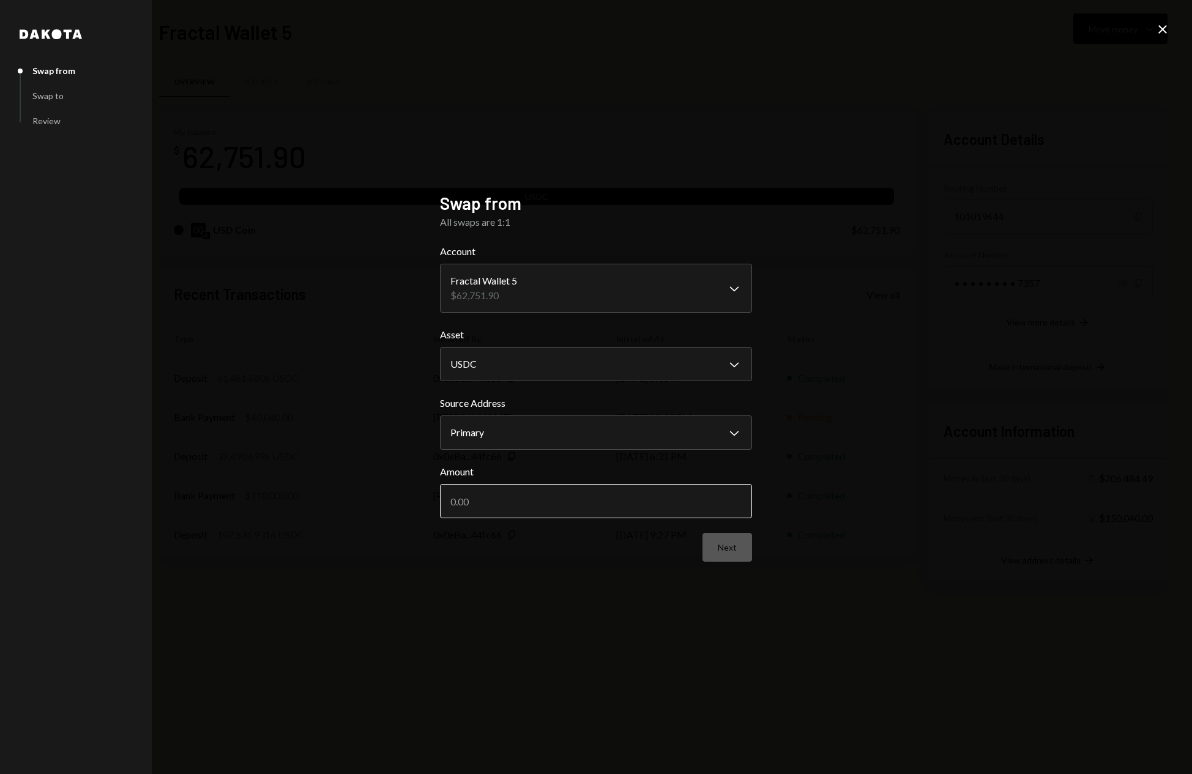
click at [570, 502] on input "Amount" at bounding box center [596, 501] width 312 height 34
type input "60000"
click at [731, 550] on button "Next" at bounding box center [727, 547] width 50 height 29
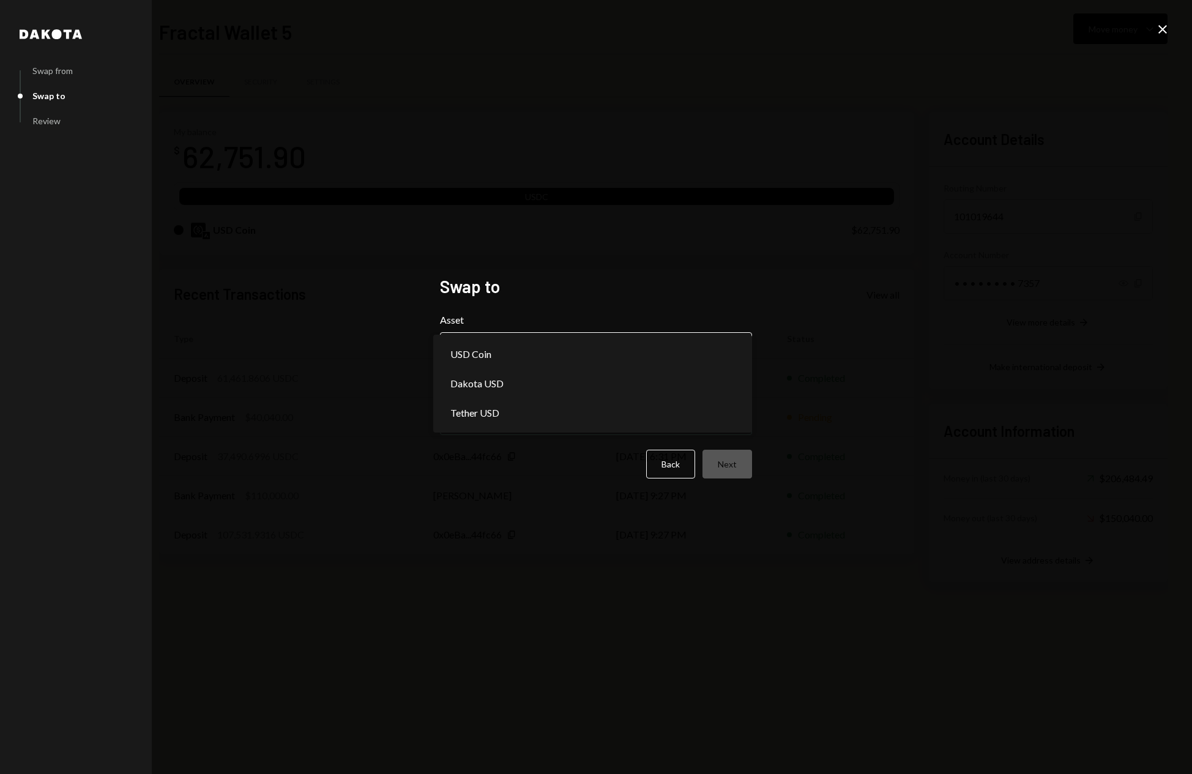
click at [609, 363] on body "F Fractal Capital ... Caret Down Home Home Inbox Inbox Activities Transactions …" at bounding box center [596, 387] width 1192 height 774
select select "*****"
click at [591, 426] on body "F Fractal Capital ... Caret Down Home Home Inbox Inbox Activities Transactions …" at bounding box center [596, 387] width 1192 height 774
click at [723, 463] on button "Next" at bounding box center [727, 464] width 50 height 29
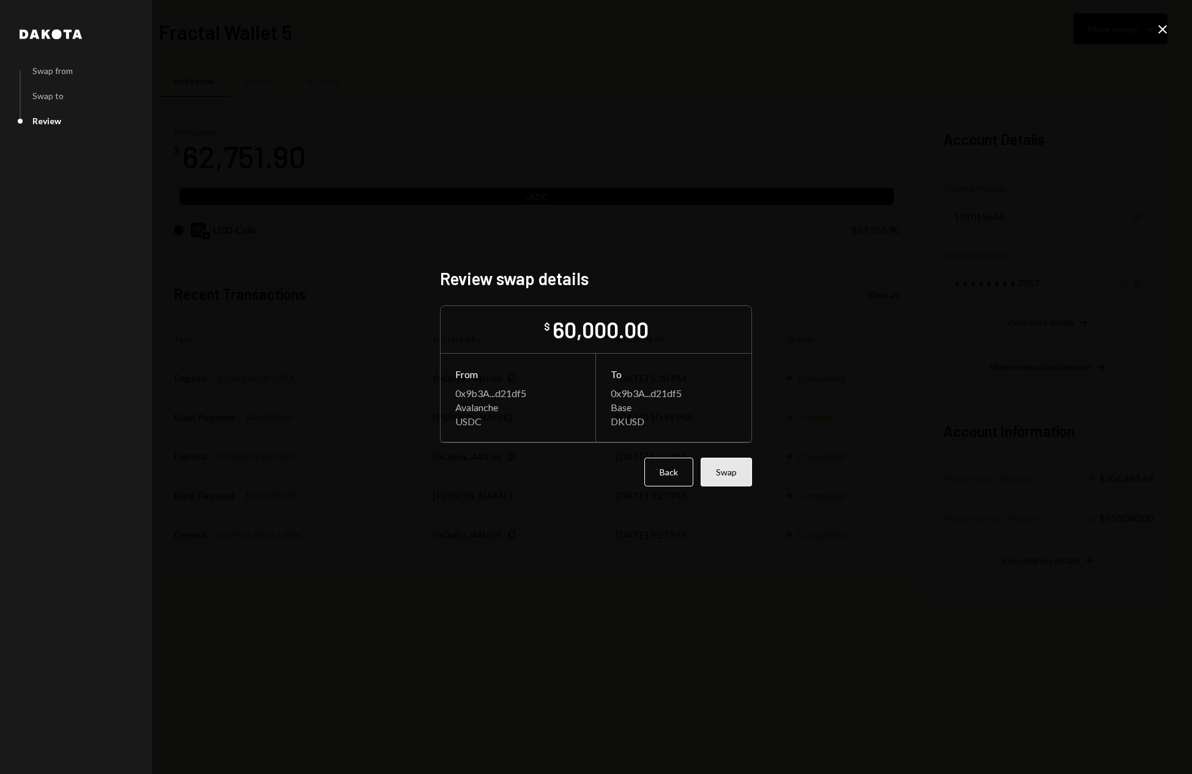
click at [729, 469] on button "Swap" at bounding box center [726, 472] width 51 height 29
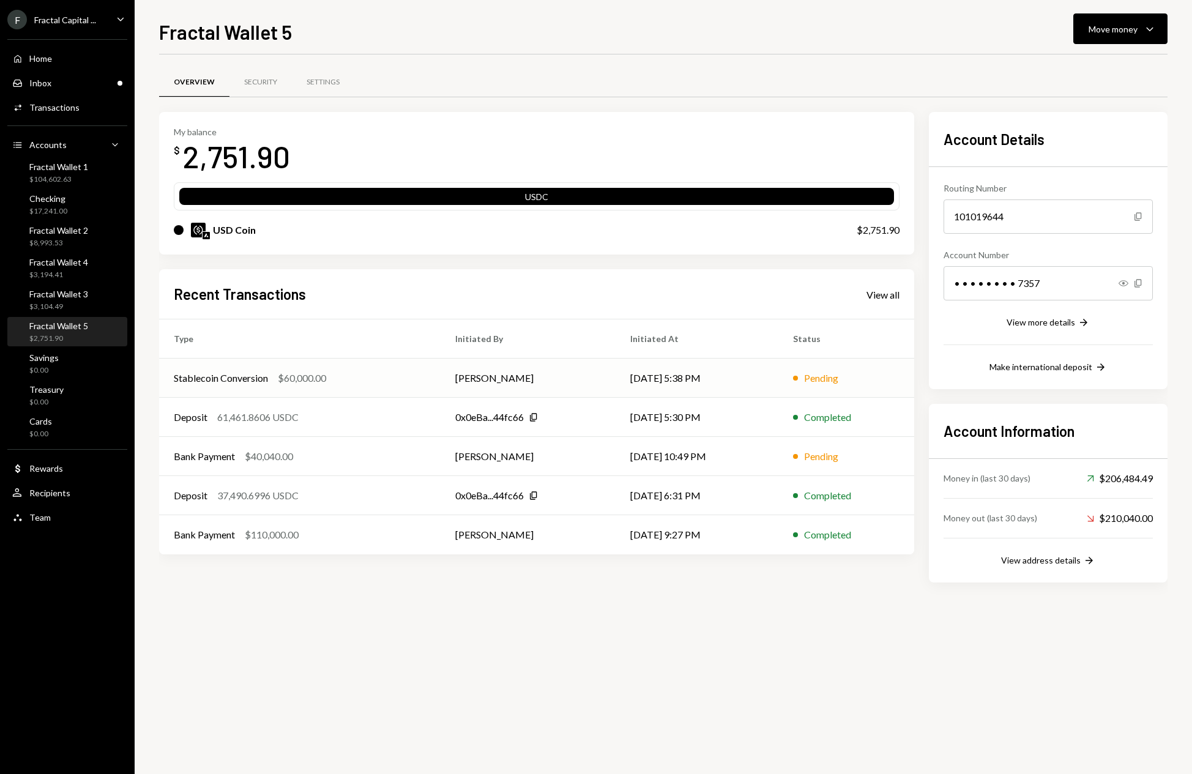
click at [863, 374] on div "Pending" at bounding box center [846, 378] width 106 height 15
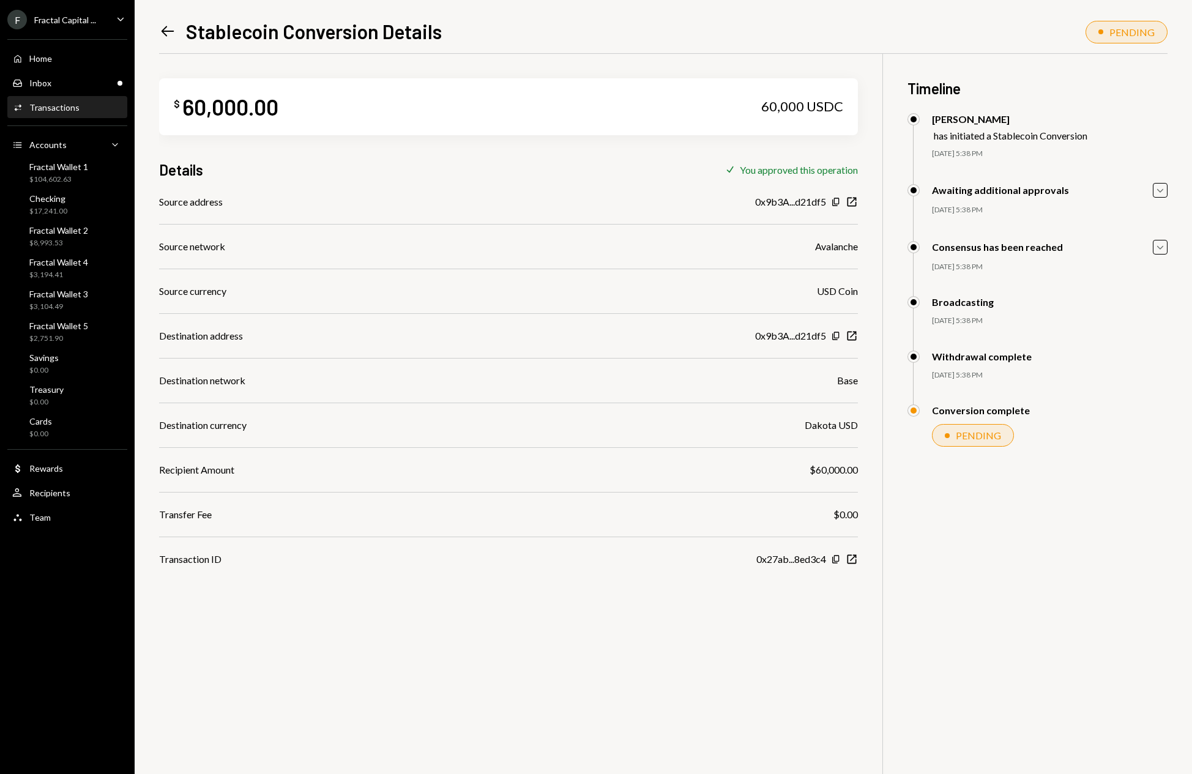
click at [166, 30] on icon "Left Arrow" at bounding box center [167, 31] width 17 height 17
